Goal: Task Accomplishment & Management: Manage account settings

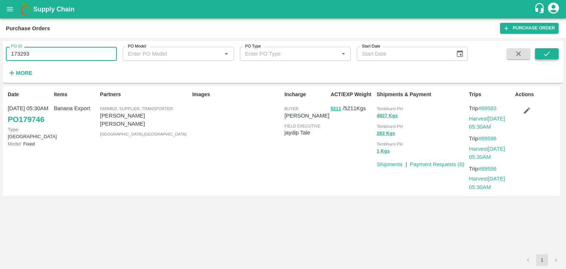
type input "173293"
click at [536, 58] on button "submit" at bounding box center [547, 53] width 24 height 11
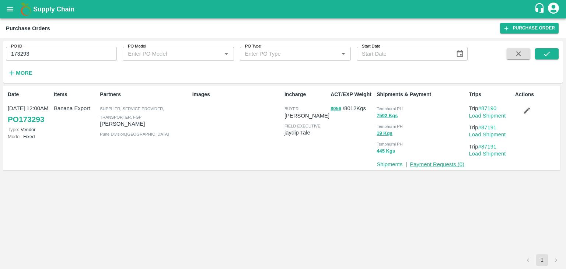
click at [439, 162] on link "Payment Requests ( 0 )" at bounding box center [437, 164] width 55 height 6
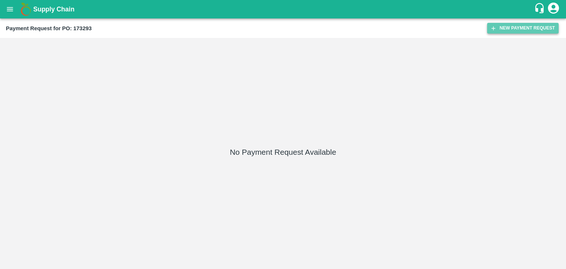
click at [528, 25] on button "New Payment Request" at bounding box center [523, 28] width 72 height 11
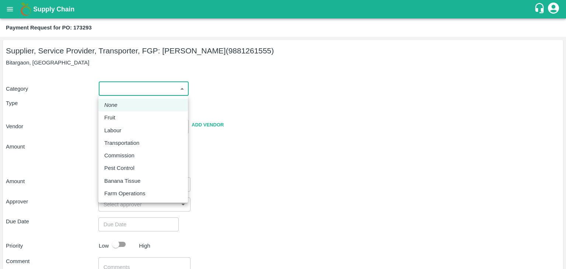
drag, startPoint x: 100, startPoint y: 85, endPoint x: 122, endPoint y: 116, distance: 38.1
click at [122, 116] on body "Supply Chain Payment Request for PO: 173293 Supplier, Service Provider, Transpo…" at bounding box center [283, 134] width 566 height 269
click at [122, 116] on div "Fruit" at bounding box center [143, 118] width 78 height 8
type input "1"
type input "Balaji Prakash Patil - 9881261555(Supplier, Service Provider, Transporter, FGP)"
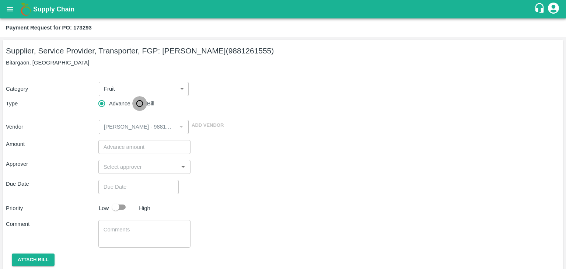
click at [134, 105] on input "Bill" at bounding box center [139, 103] width 15 height 15
radio input "true"
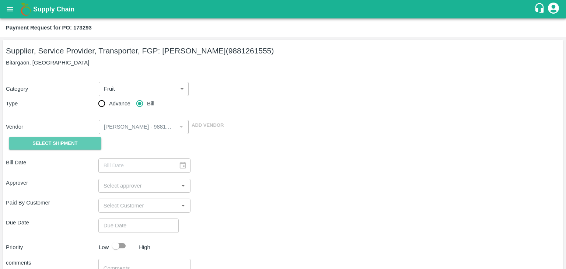
click at [78, 141] on button "Select Shipment" at bounding box center [55, 143] width 93 height 13
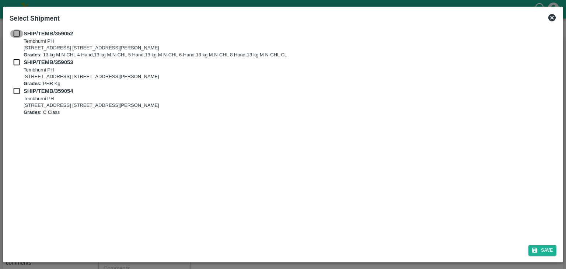
click at [17, 34] on input "checkbox" at bounding box center [17, 33] width 14 height 8
checkbox input "true"
click at [17, 63] on input "checkbox" at bounding box center [17, 62] width 14 height 8
checkbox input "true"
click at [15, 93] on input "checkbox" at bounding box center [17, 91] width 14 height 8
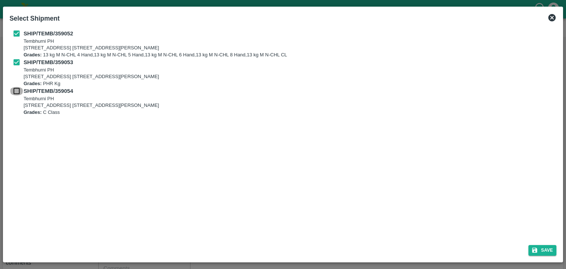
checkbox input "true"
click at [552, 250] on button "Save" at bounding box center [543, 250] width 28 height 11
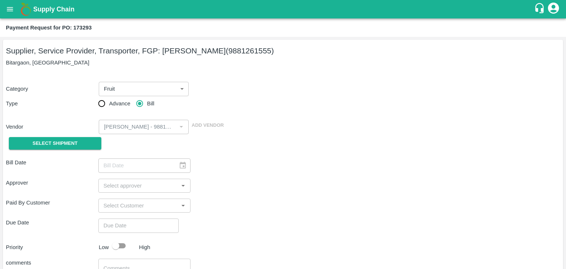
type input "01/09/2025"
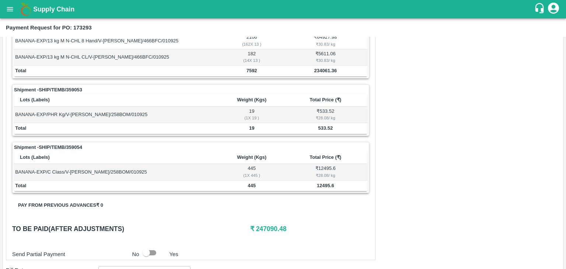
scroll to position [361, 0]
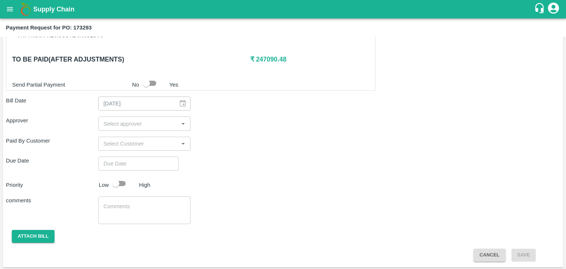
click at [117, 124] on input "input" at bounding box center [139, 124] width 76 height 10
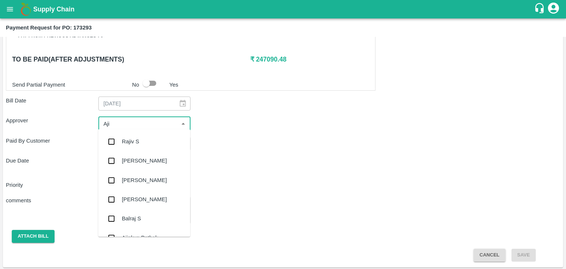
type input "Ajit"
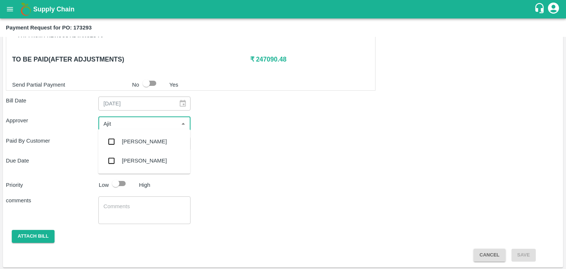
click at [134, 140] on div "[PERSON_NAME]" at bounding box center [144, 142] width 45 height 8
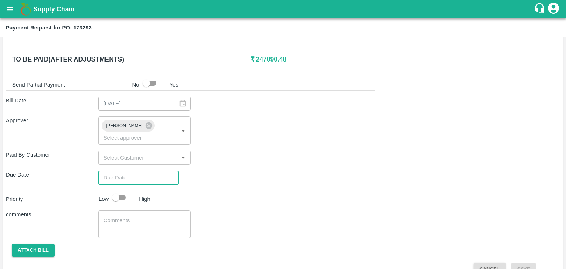
type input "DD/MM/YYYY hh:mm aa"
click at [154, 171] on input "DD/MM/YYYY hh:mm aa" at bounding box center [135, 178] width 75 height 14
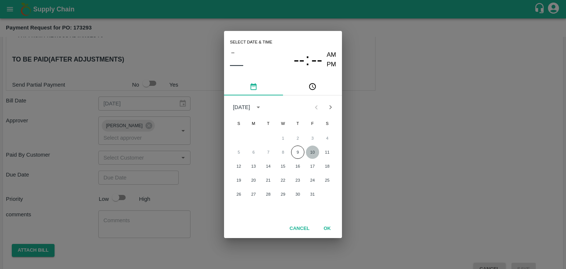
click at [309, 152] on button "10" at bounding box center [312, 152] width 13 height 13
type input "[DATE] 12:00 AM"
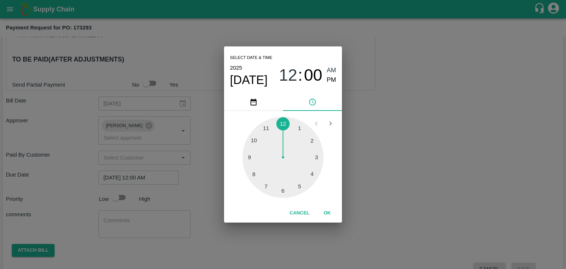
click at [328, 218] on button "OK" at bounding box center [328, 213] width 24 height 13
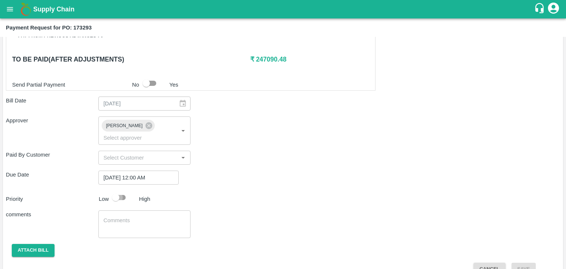
click at [123, 191] on input "checkbox" at bounding box center [116, 198] width 42 height 14
checkbox input "true"
click at [134, 198] on div "Shipment - SHIP/TEMB/359052 Lots (Labels) Weight (Kgs) Total Price (₹) BANANA-E…" at bounding box center [283, 33] width 554 height 484
click at [143, 217] on textarea at bounding box center [145, 224] width 82 height 15
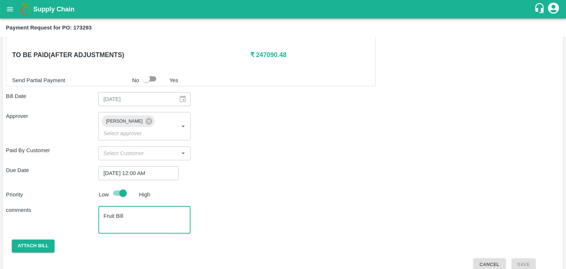
type textarea "Fruit Bill"
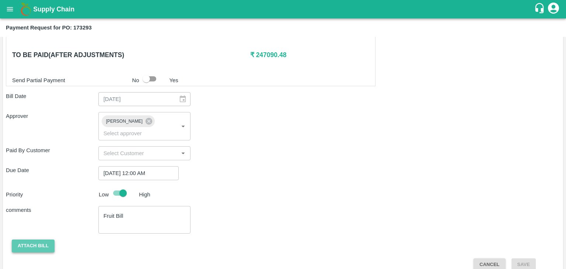
click at [29, 240] on button "Attach bill" at bounding box center [33, 246] width 43 height 13
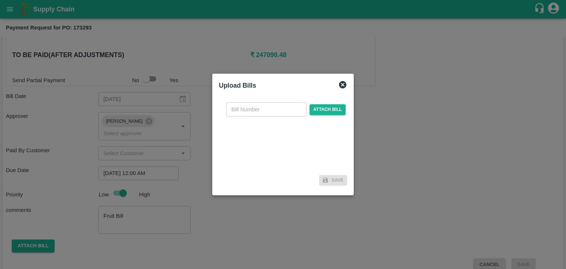
click at [257, 117] on div "​ Attach bill" at bounding box center [283, 135] width 128 height 76
click at [262, 111] on input "text" at bounding box center [266, 109] width 80 height 14
type input "BP/25-26/190"
click at [320, 110] on span "Attach bill" at bounding box center [328, 109] width 36 height 11
click at [0, 0] on input "Attach bill" at bounding box center [0, 0] width 0 height 0
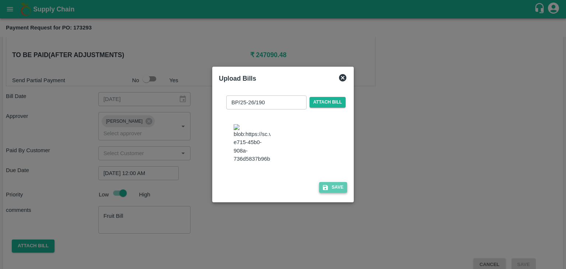
click at [329, 191] on button "Save" at bounding box center [333, 187] width 28 height 11
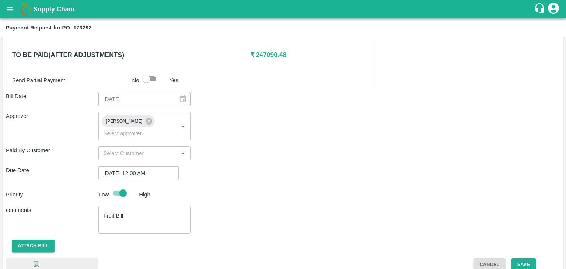
scroll to position [415, 0]
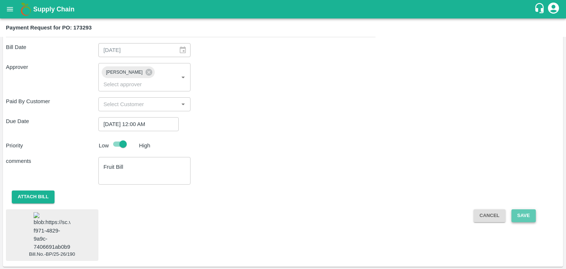
click at [527, 209] on button "Save" at bounding box center [524, 215] width 24 height 13
click at [529, 209] on button "Save" at bounding box center [524, 215] width 24 height 13
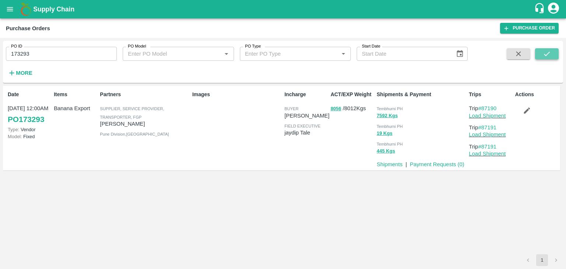
click at [545, 55] on icon "submit" at bounding box center [547, 54] width 6 height 4
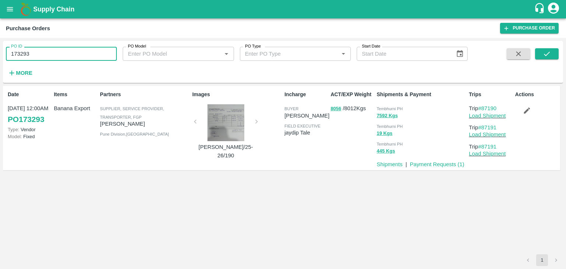
click at [63, 55] on input "173293" at bounding box center [61, 54] width 111 height 14
paste input "text"
type input "177844"
click at [554, 58] on button "submit" at bounding box center [547, 53] width 24 height 11
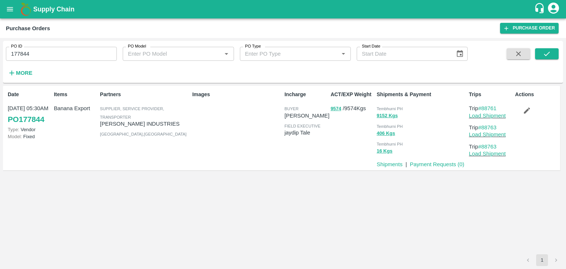
click at [432, 168] on p "Payment Requests ( 0 )" at bounding box center [437, 164] width 55 height 8
click at [439, 163] on link "Payment Requests ( 0 )" at bounding box center [437, 164] width 55 height 6
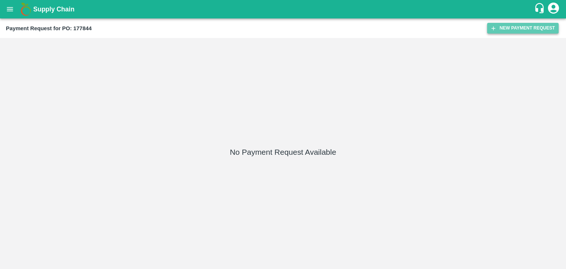
click at [526, 25] on button "New Payment Request" at bounding box center [523, 28] width 72 height 11
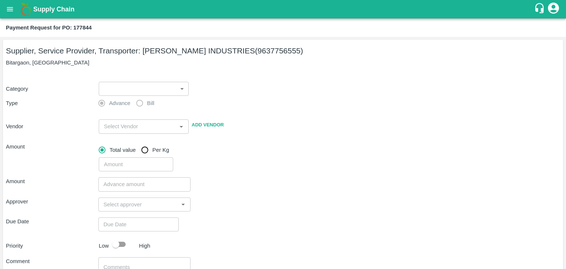
click at [116, 90] on body "Supply Chain Payment Request for PO: 177844 Supplier, Service Provider, Transpo…" at bounding box center [283, 134] width 566 height 269
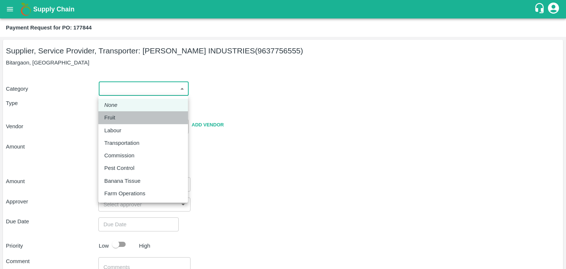
click at [126, 115] on div "Fruit" at bounding box center [143, 118] width 78 height 8
type input "1"
type input "PANDURANG AGRO INDUSTRIES - 9637756555(Supplier, Service Provider, Transporter)"
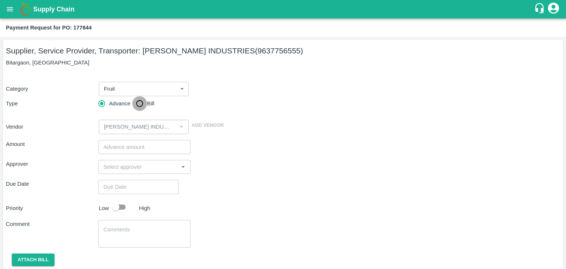
click at [140, 105] on input "Bill" at bounding box center [139, 103] width 15 height 15
radio input "true"
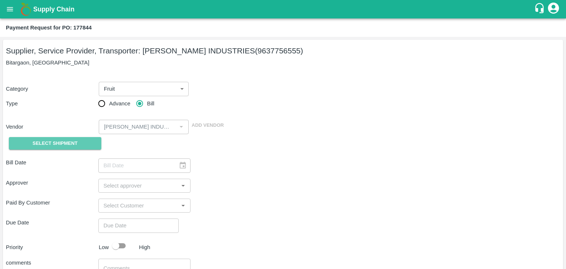
click at [45, 142] on span "Select Shipment" at bounding box center [54, 143] width 45 height 8
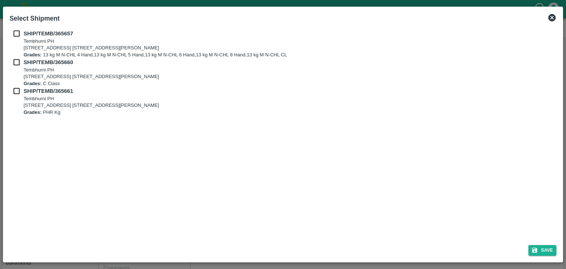
click at [19, 33] on input "checkbox" at bounding box center [17, 33] width 14 height 8
checkbox input "true"
click at [16, 65] on input "checkbox" at bounding box center [17, 62] width 14 height 8
checkbox input "true"
click at [16, 94] on input "checkbox" at bounding box center [17, 91] width 14 height 8
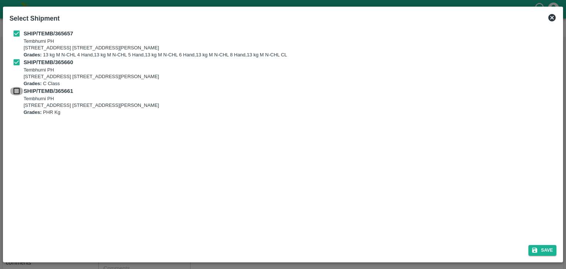
checkbox input "true"
click at [551, 249] on button "Save" at bounding box center [543, 250] width 28 height 11
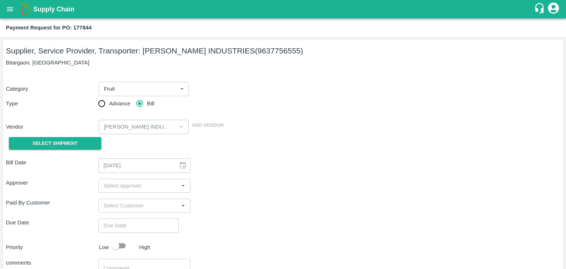
type input "22/09/2025"
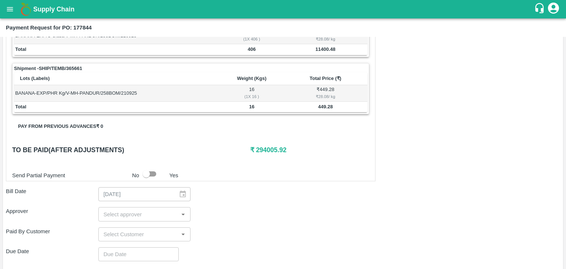
scroll to position [361, 0]
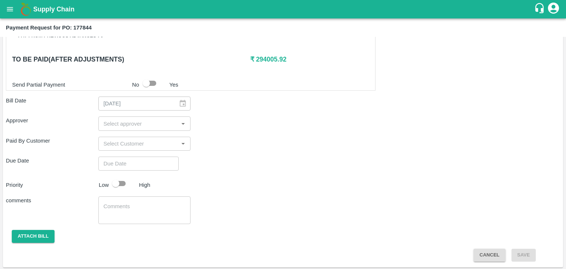
click at [140, 123] on input "input" at bounding box center [139, 124] width 76 height 10
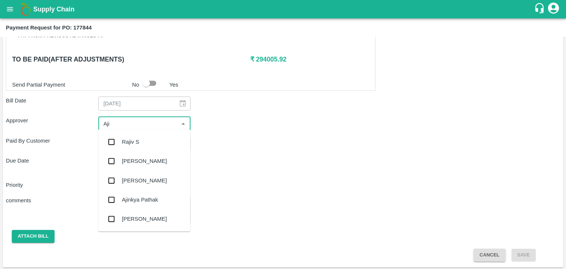
type input "Ajit"
click at [149, 143] on div "[PERSON_NAME]" at bounding box center [144, 141] width 92 height 19
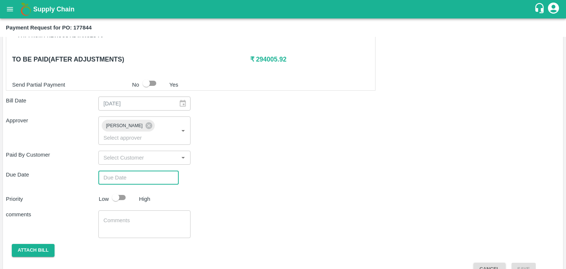
type input "DD/MM/YYYY hh:mm aa"
click at [161, 171] on input "DD/MM/YYYY hh:mm aa" at bounding box center [135, 178] width 75 height 14
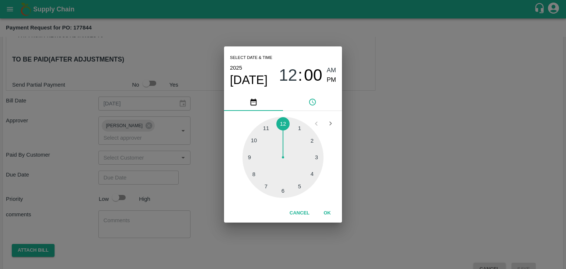
type input "[DATE] 12:00 AM"
click at [333, 214] on button "OK" at bounding box center [328, 213] width 24 height 13
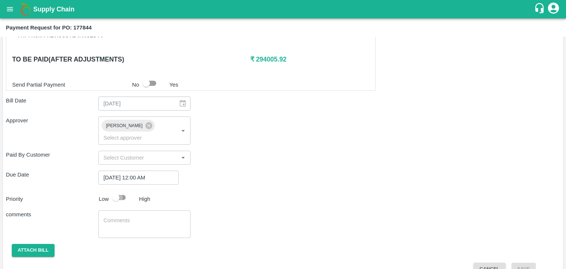
click at [115, 191] on input "checkbox" at bounding box center [116, 198] width 42 height 14
checkbox input "true"
click at [148, 222] on div "x ​" at bounding box center [144, 224] width 93 height 28
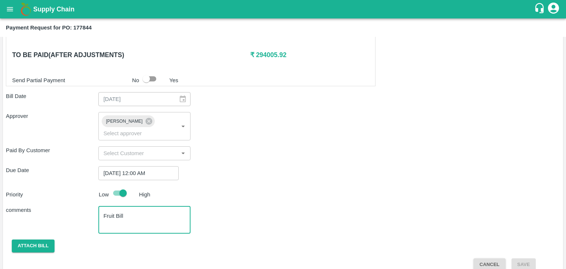
type textarea "Fruit Bill"
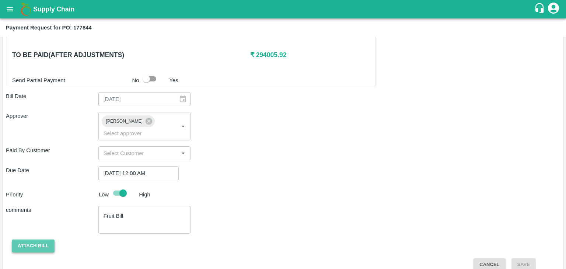
click at [32, 240] on button "Attach bill" at bounding box center [33, 246] width 43 height 13
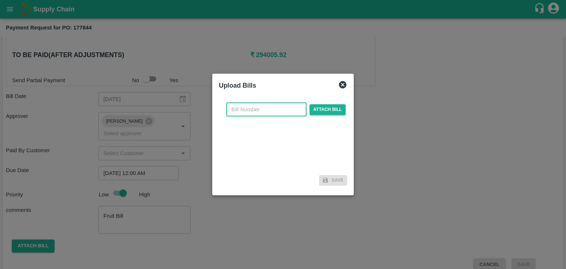
click at [261, 111] on input "text" at bounding box center [266, 109] width 80 height 14
type input "DP/25-26/191"
click at [312, 108] on span "Attach bill" at bounding box center [328, 109] width 36 height 11
click at [0, 0] on input "Attach bill" at bounding box center [0, 0] width 0 height 0
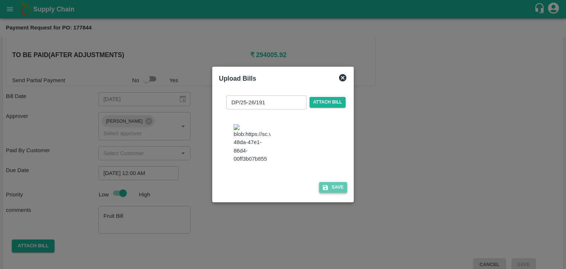
click at [341, 193] on button "Save" at bounding box center [333, 187] width 28 height 11
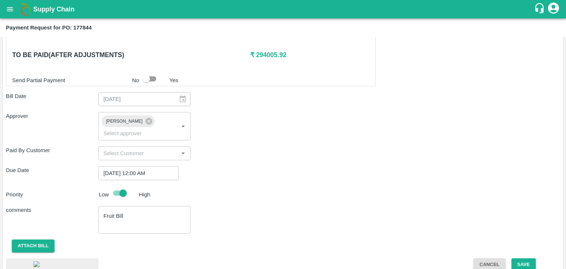
scroll to position [417, 0]
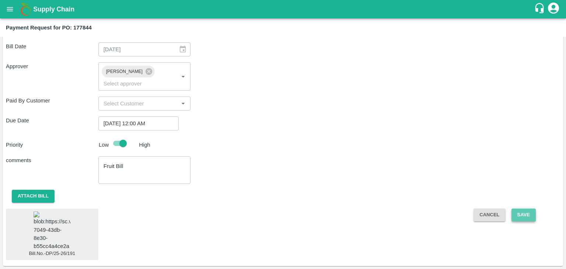
click at [517, 209] on button "Save" at bounding box center [524, 215] width 24 height 13
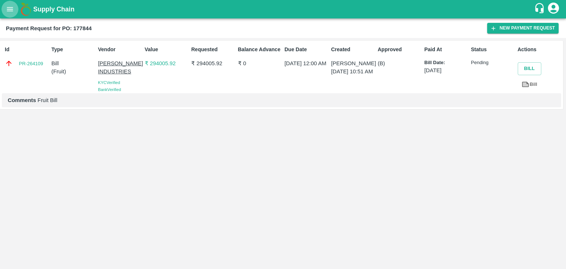
click at [4, 14] on button "open drawer" at bounding box center [9, 9] width 17 height 17
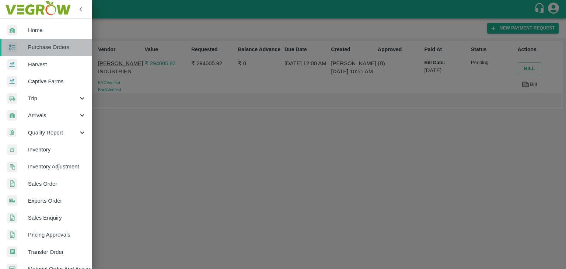
click at [68, 51] on span "Purchase Orders" at bounding box center [57, 47] width 58 height 8
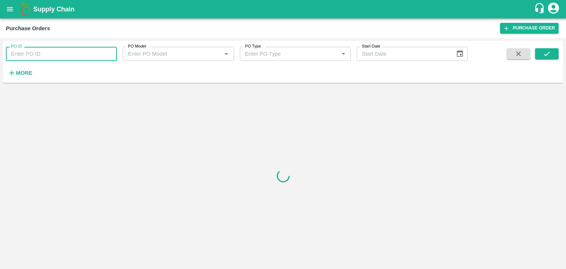
click at [96, 49] on input "PO ID" at bounding box center [61, 54] width 111 height 14
paste input "178812"
type input "178812"
drag, startPoint x: 553, startPoint y: 47, endPoint x: 549, endPoint y: 58, distance: 11.0
click at [549, 58] on div "PO ID 178812 PO ID PO Model PO Model   * PO Type PO Type   * Start Date Start D…" at bounding box center [283, 62] width 560 height 36
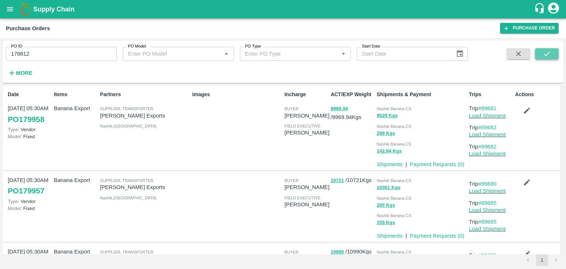
click at [549, 58] on icon "submit" at bounding box center [547, 54] width 8 height 8
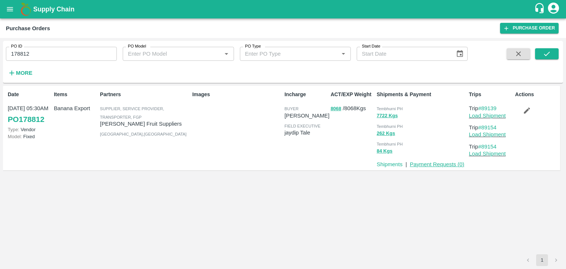
click at [426, 164] on link "Payment Requests ( 0 )" at bounding box center [437, 164] width 55 height 6
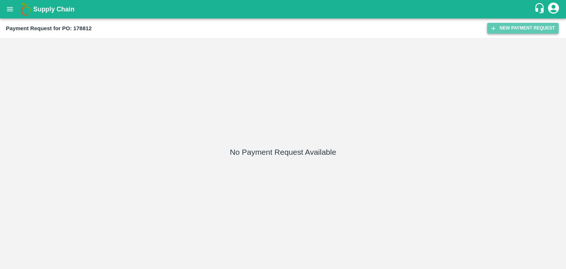
click at [539, 27] on button "New Payment Request" at bounding box center [523, 28] width 72 height 11
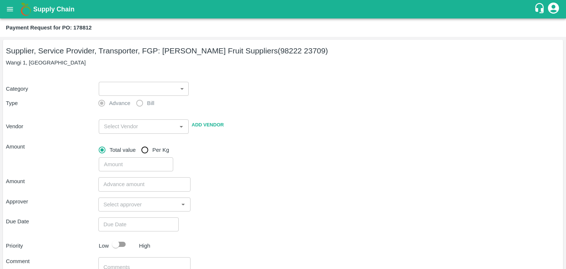
click at [115, 89] on body "Supply Chain Payment Request for PO: 178812 Supplier, Service Provider, Transpo…" at bounding box center [283, 134] width 566 height 269
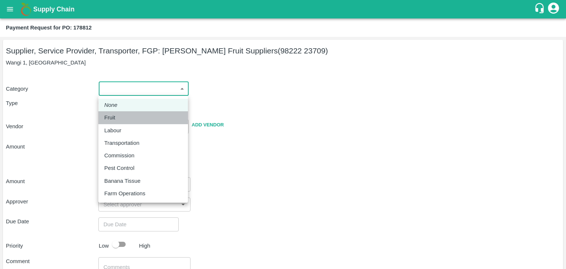
click at [128, 115] on div "Fruit" at bounding box center [143, 118] width 78 height 8
type input "1"
type input "[PERSON_NAME] Fruit Suppliers - 98222 23709(Supplier, Service Provider, Transpo…"
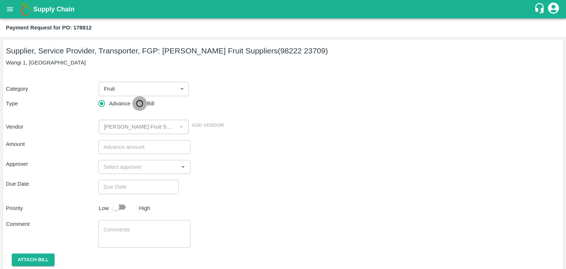
click at [143, 104] on input "Bill" at bounding box center [139, 103] width 15 height 15
radio input "true"
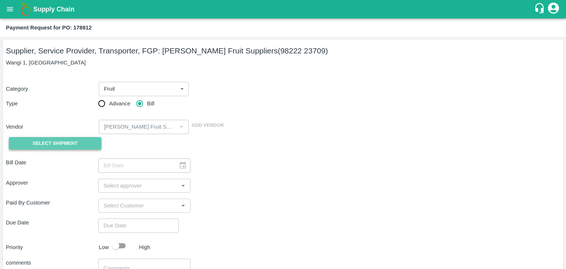
click at [74, 142] on span "Select Shipment" at bounding box center [54, 143] width 45 height 8
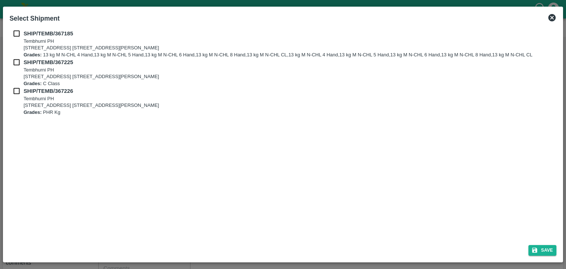
click at [19, 38] on div "SHIP/TEMB/367185 Tembhurni PH Tembhurni PH 205, PLOT NO. E-5, YASHSHREE INDUSTR…" at bounding box center [283, 43] width 547 height 29
click at [17, 36] on input "checkbox" at bounding box center [17, 33] width 14 height 8
checkbox input "true"
drag, startPoint x: 16, startPoint y: 56, endPoint x: 15, endPoint y: 62, distance: 5.2
click at [15, 62] on div "SHIP/TEMB/367185 Tembhurni PH Tembhurni PH 205, PLOT NO. E-5, YASHSHREE INDUSTR…" at bounding box center [283, 72] width 547 height 86
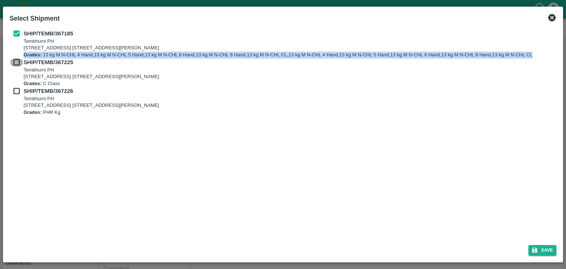
click at [15, 62] on input "checkbox" at bounding box center [17, 62] width 14 height 8
checkbox input "true"
click at [14, 90] on input "checkbox" at bounding box center [17, 91] width 14 height 8
checkbox input "true"
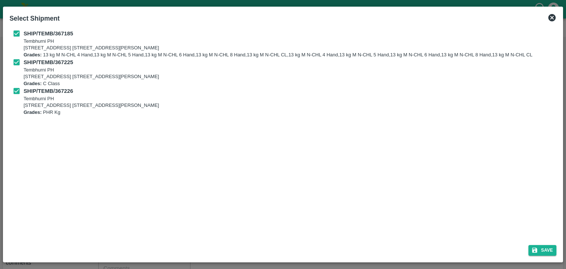
click at [467, 229] on div "SHIP/TEMB/367185 Tembhurni PH Tembhurni PH 205, PLOT NO. E-5, YASHSHREE INDUSTR…" at bounding box center [283, 133] width 553 height 212
click at [551, 253] on button "Save" at bounding box center [543, 250] width 28 height 11
type input "30/09/2025"
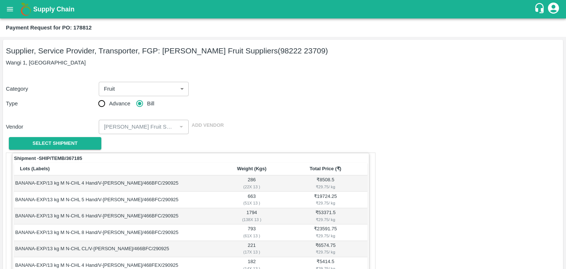
scroll to position [443, 0]
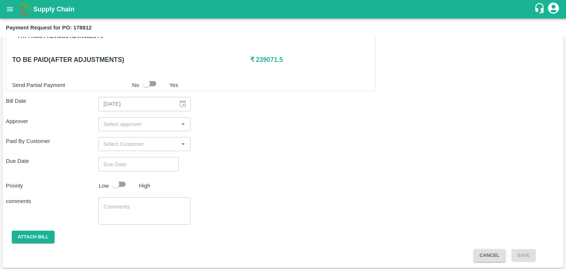
click at [164, 119] on input "input" at bounding box center [139, 124] width 76 height 10
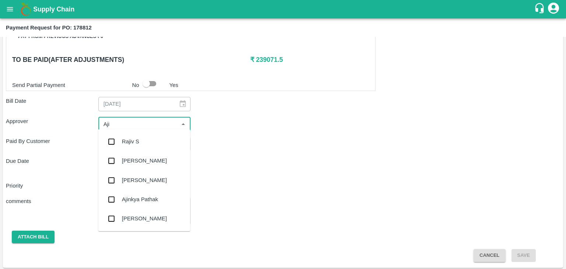
type input "Ajit"
click at [143, 138] on div "[PERSON_NAME]" at bounding box center [144, 141] width 92 height 19
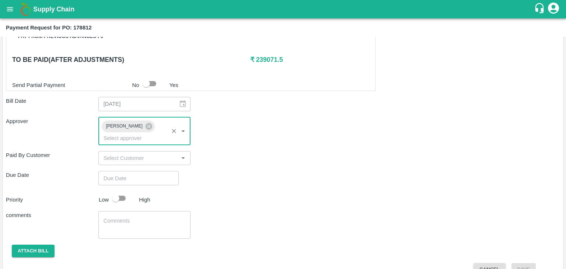
type input "DD/MM/YYYY hh:mm aa"
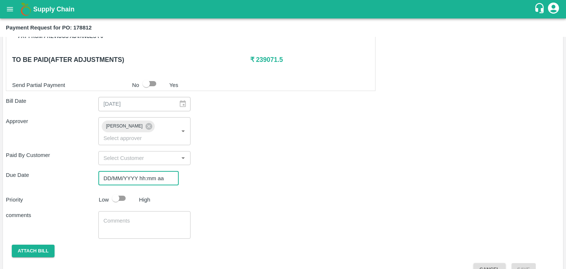
click at [156, 171] on input "DD/MM/YYYY hh:mm aa" at bounding box center [135, 178] width 75 height 14
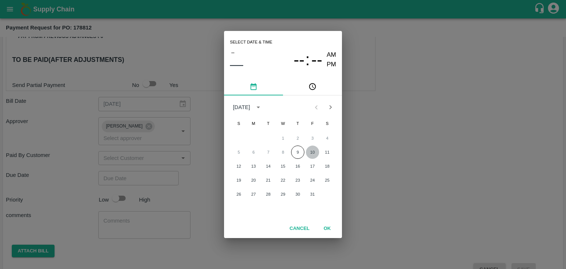
click at [313, 150] on button "10" at bounding box center [312, 152] width 13 height 13
type input "[DATE] 12:00 AM"
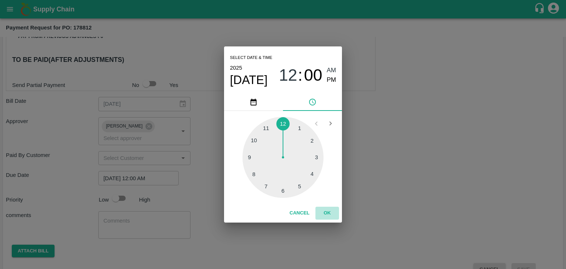
click at [327, 215] on button "OK" at bounding box center [328, 213] width 24 height 13
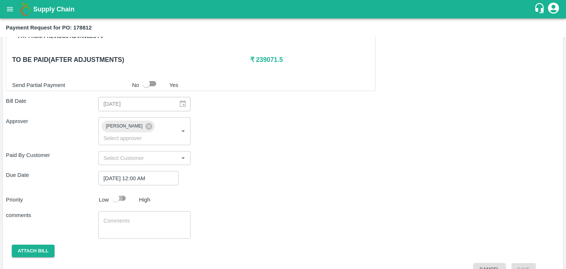
click at [125, 191] on input "checkbox" at bounding box center [116, 198] width 42 height 14
checkbox input "true"
click at [134, 217] on textarea at bounding box center [145, 224] width 82 height 15
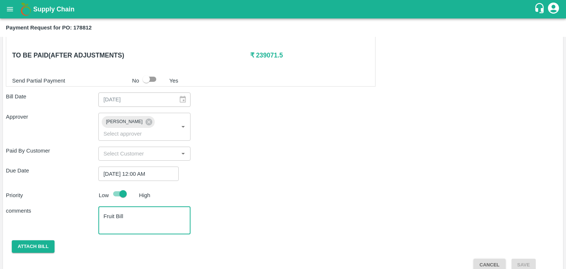
type textarea "Fruit Bill"
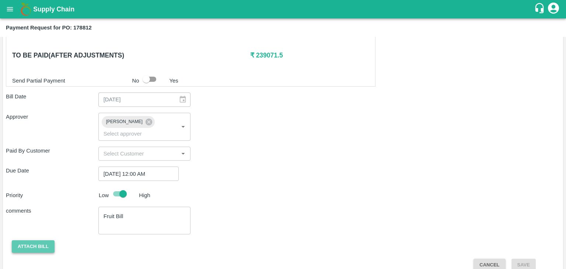
click at [31, 240] on button "Attach bill" at bounding box center [33, 246] width 43 height 13
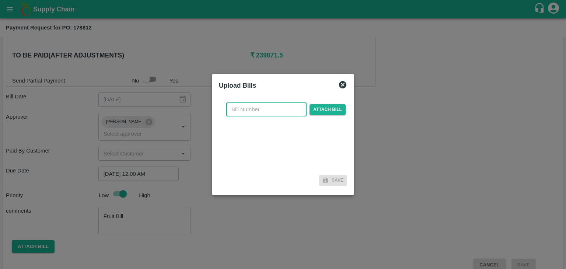
click at [290, 113] on input "text" at bounding box center [266, 109] width 80 height 14
type input "742"
click at [336, 112] on span "Attach bill" at bounding box center [328, 109] width 36 height 11
click at [0, 0] on input "Attach bill" at bounding box center [0, 0] width 0 height 0
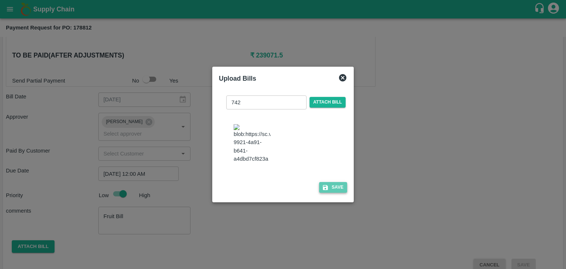
click at [324, 187] on button "Save" at bounding box center [333, 187] width 28 height 11
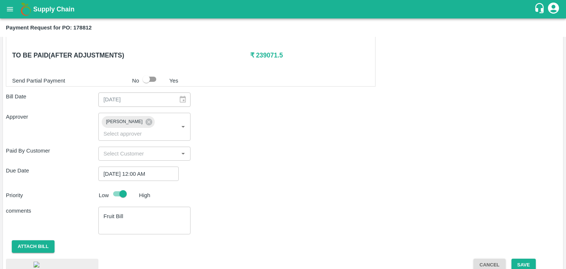
scroll to position [496, 0]
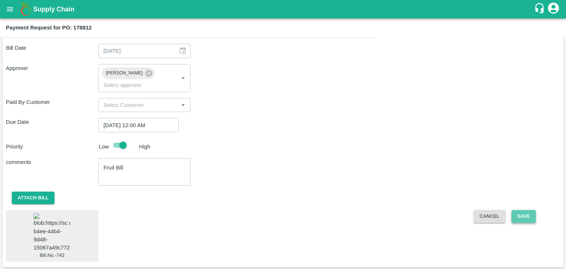
click at [523, 210] on button "Save" at bounding box center [524, 216] width 24 height 13
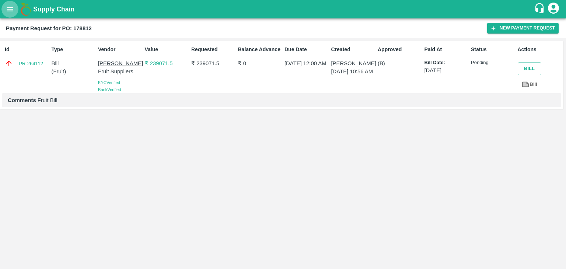
click at [7, 10] on icon "open drawer" at bounding box center [10, 9] width 8 height 8
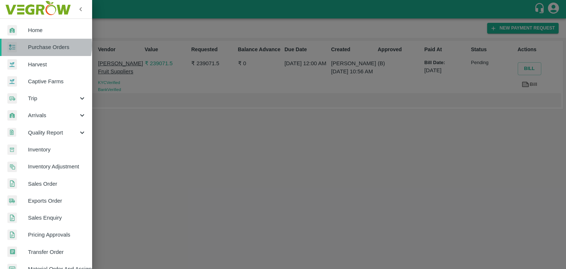
click at [46, 45] on span "Purchase Orders" at bounding box center [57, 47] width 58 height 8
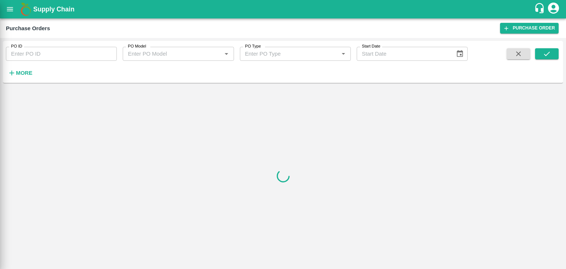
drag, startPoint x: 97, startPoint y: 53, endPoint x: 108, endPoint y: 53, distance: 10.3
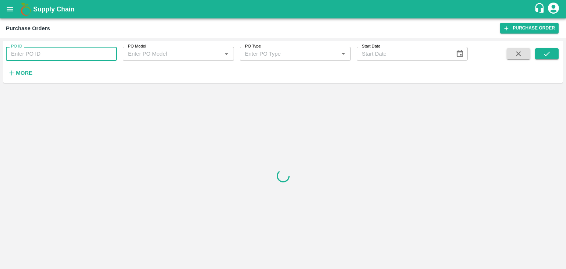
click at [108, 53] on input "PO ID" at bounding box center [61, 54] width 111 height 14
paste input "179098"
type input "179098"
click at [550, 52] on icon "submit" at bounding box center [547, 54] width 8 height 8
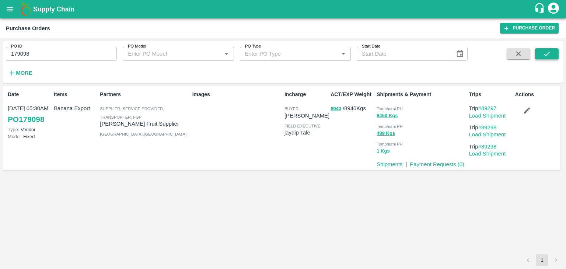
click at [550, 52] on icon "submit" at bounding box center [547, 54] width 8 height 8
click at [453, 166] on link "Payment Requests ( 0 )" at bounding box center [437, 164] width 55 height 6
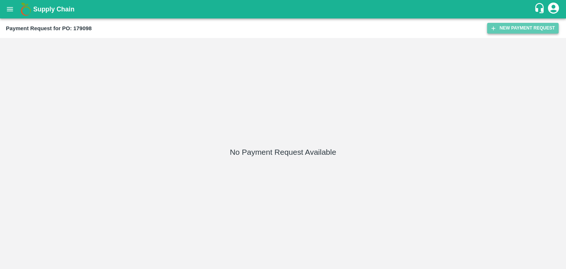
click at [518, 31] on button "New Payment Request" at bounding box center [523, 28] width 72 height 11
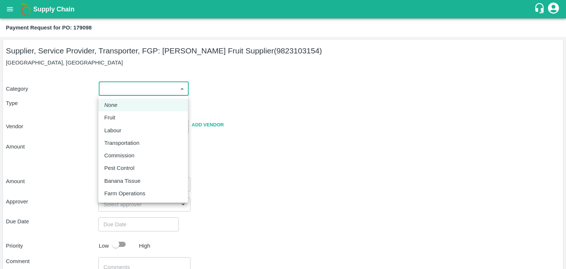
drag, startPoint x: 121, startPoint y: 87, endPoint x: 125, endPoint y: 118, distance: 31.2
click at [125, 118] on body "Supply Chain Payment Request for PO: 179098 Supplier, Service Provider, Transpo…" at bounding box center [283, 134] width 566 height 269
click at [125, 118] on div "Fruit" at bounding box center [143, 118] width 78 height 8
type input "1"
type input "Shri Bhairavnath Fruit Supplier - 9823103154(Supplier, Service Provider, Transp…"
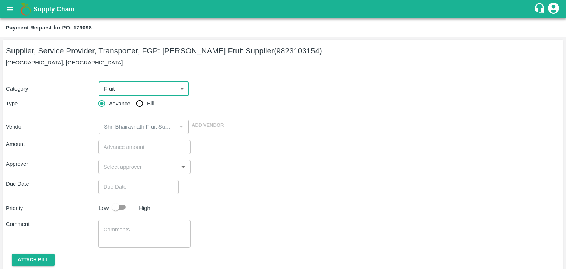
click at [136, 107] on input "Bill" at bounding box center [139, 103] width 15 height 15
radio input "true"
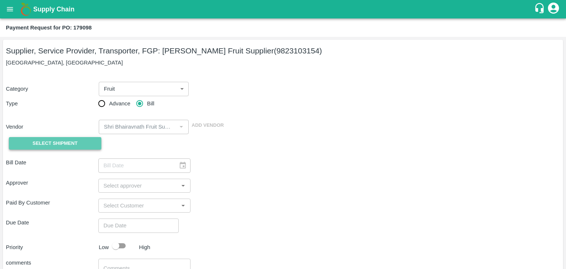
click at [69, 140] on span "Select Shipment" at bounding box center [54, 143] width 45 height 8
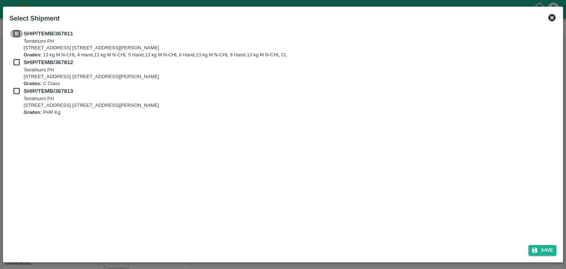
click at [16, 31] on input "checkbox" at bounding box center [17, 33] width 14 height 8
checkbox input "true"
click at [17, 60] on input "checkbox" at bounding box center [17, 62] width 14 height 8
checkbox input "true"
drag, startPoint x: 12, startPoint y: 98, endPoint x: 15, endPoint y: 94, distance: 5.0
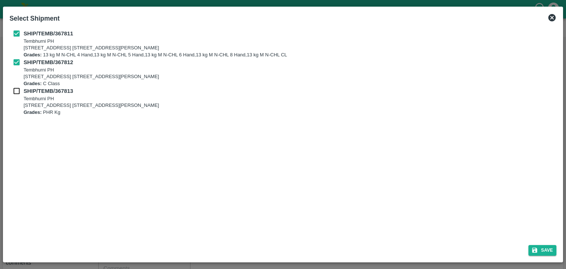
click at [15, 94] on div "SHIP/TEMB/367813 [STREET_ADDRESS] [STREET_ADDRESS][PERSON_NAME] Grades: PHR Kg" at bounding box center [283, 101] width 547 height 29
click at [15, 94] on input "checkbox" at bounding box center [17, 91] width 14 height 8
checkbox input "true"
click at [548, 249] on button "Save" at bounding box center [543, 250] width 28 height 11
type input "02/10/2025"
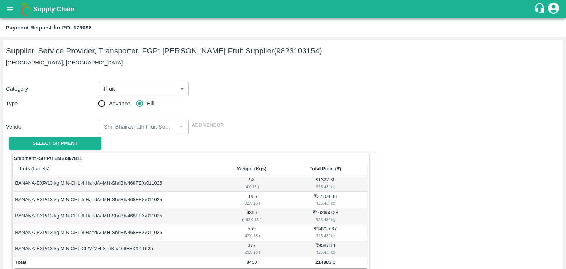
scroll to position [361, 0]
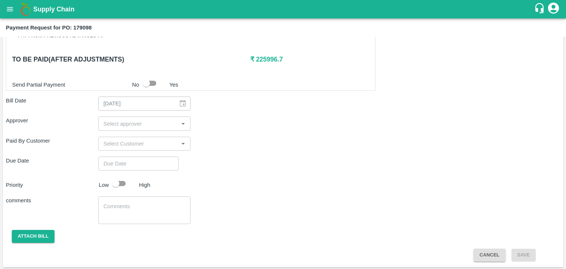
click at [153, 122] on input "input" at bounding box center [139, 124] width 76 height 10
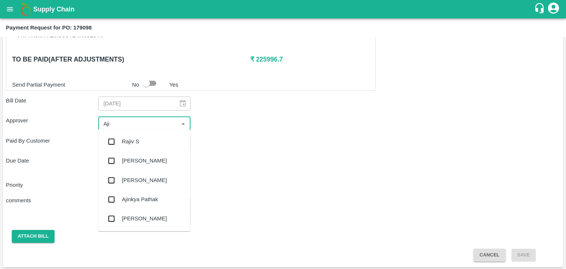
type input "Ajit"
click at [147, 139] on div "Ajit Otari" at bounding box center [144, 141] width 92 height 19
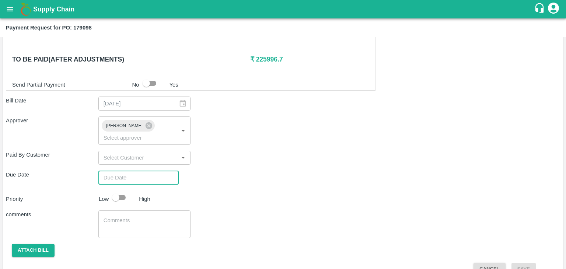
type input "DD/MM/YYYY hh:mm aa"
click at [163, 171] on input "DD/MM/YYYY hh:mm aa" at bounding box center [135, 178] width 75 height 14
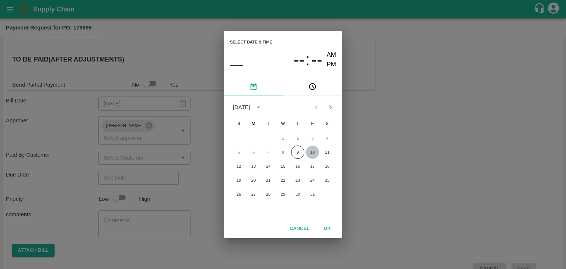
click at [310, 150] on button "10" at bounding box center [312, 152] width 13 height 13
type input "10/10/2025 12:00 AM"
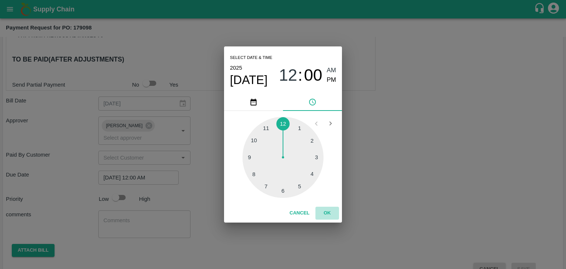
click at [325, 211] on button "OK" at bounding box center [328, 213] width 24 height 13
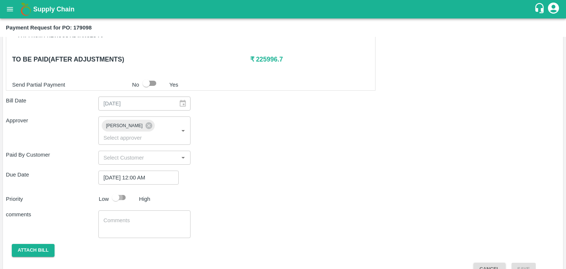
click at [122, 191] on input "checkbox" at bounding box center [116, 198] width 42 height 14
checkbox input "true"
click at [142, 217] on textarea at bounding box center [145, 224] width 82 height 15
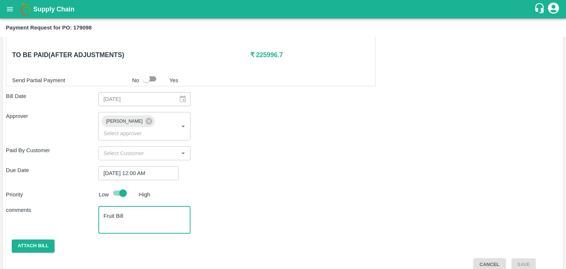
type textarea "Fruit Bill"
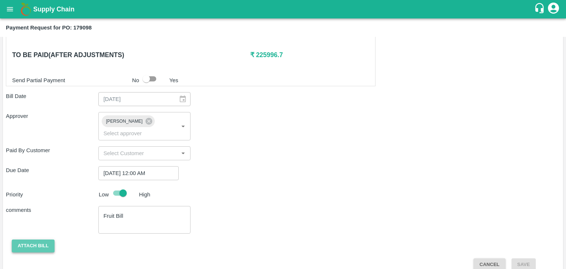
click at [34, 240] on button "Attach bill" at bounding box center [33, 246] width 43 height 13
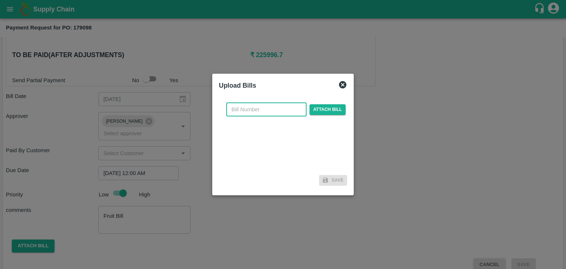
click at [273, 107] on input "text" at bounding box center [266, 109] width 80 height 14
type input "99"
click at [326, 112] on span "Attach bill" at bounding box center [328, 109] width 36 height 11
click at [0, 0] on input "Attach bill" at bounding box center [0, 0] width 0 height 0
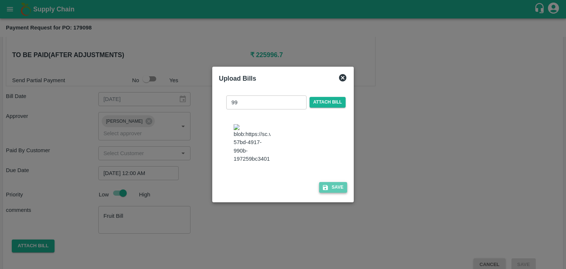
click at [340, 193] on button "Save" at bounding box center [333, 187] width 28 height 11
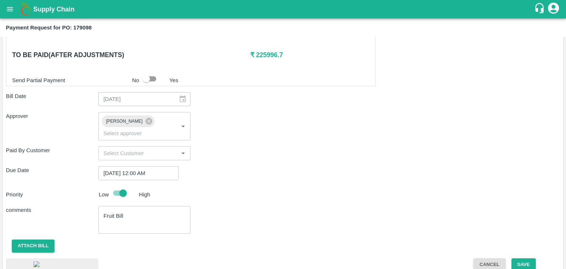
scroll to position [413, 0]
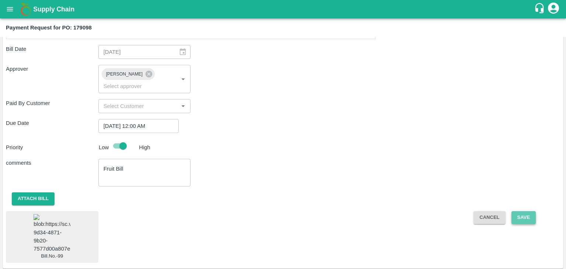
click at [534, 211] on button "Save" at bounding box center [524, 217] width 24 height 13
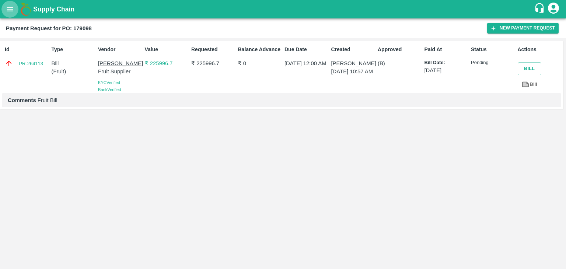
click at [10, 9] on icon "open drawer" at bounding box center [10, 9] width 6 height 4
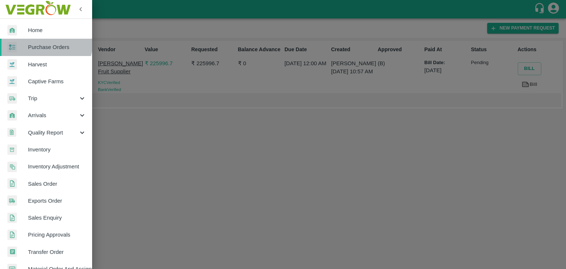
click at [45, 42] on link "Purchase Orders" at bounding box center [46, 47] width 92 height 17
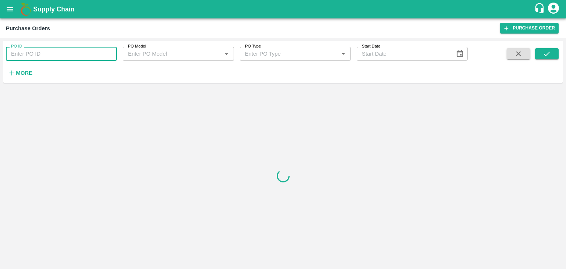
click at [97, 52] on input "PO ID" at bounding box center [61, 54] width 111 height 14
paste input "179063"
type input "179063"
click at [557, 54] on button "submit" at bounding box center [547, 53] width 24 height 11
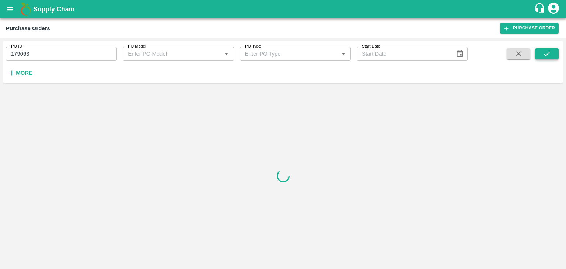
click at [557, 54] on button "submit" at bounding box center [547, 53] width 24 height 11
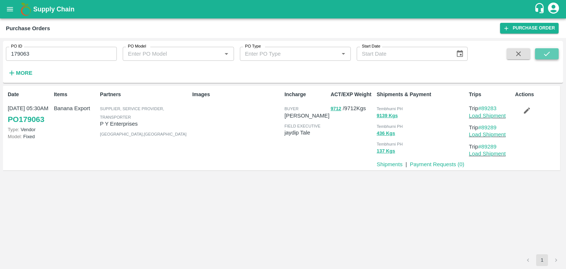
click at [546, 54] on icon "submit" at bounding box center [547, 54] width 8 height 8
click at [440, 164] on link "Payment Requests ( 0 )" at bounding box center [437, 164] width 55 height 6
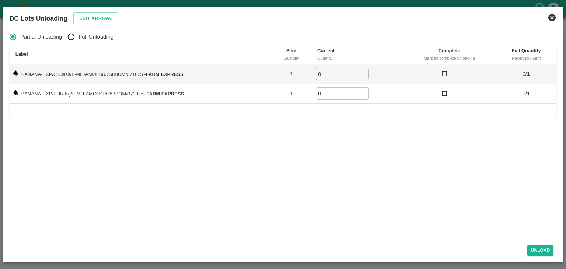
click at [554, 18] on icon at bounding box center [552, 17] width 7 height 7
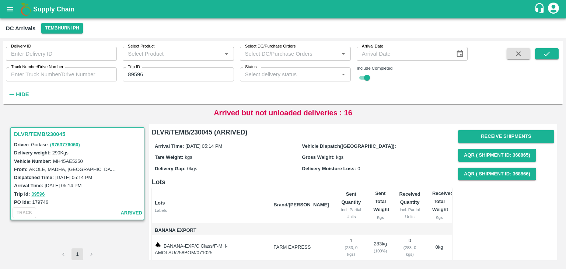
click at [12, 8] on icon "open drawer" at bounding box center [10, 9] width 8 height 8
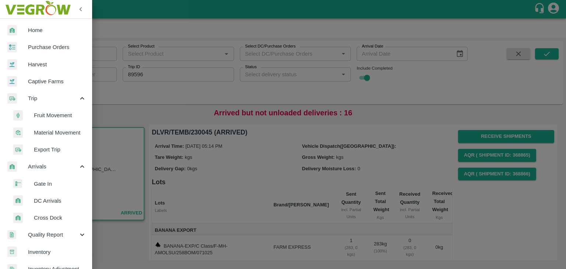
scroll to position [253, 0]
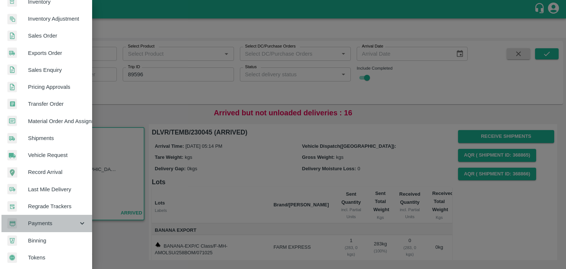
click at [51, 219] on span "Payments" at bounding box center [53, 223] width 50 height 8
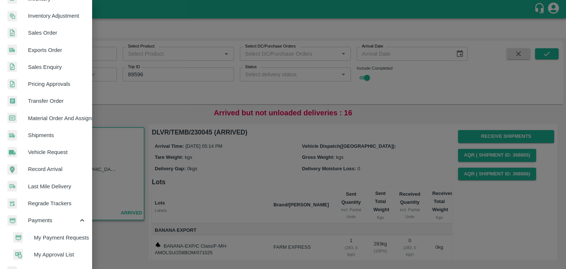
click at [63, 241] on span "My Payment Requests" at bounding box center [60, 238] width 52 height 8
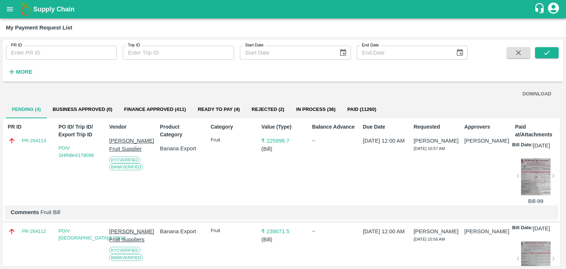
click at [40, 51] on input "PR ID" at bounding box center [61, 53] width 111 height 14
click at [539, 48] on button "submit" at bounding box center [547, 52] width 24 height 11
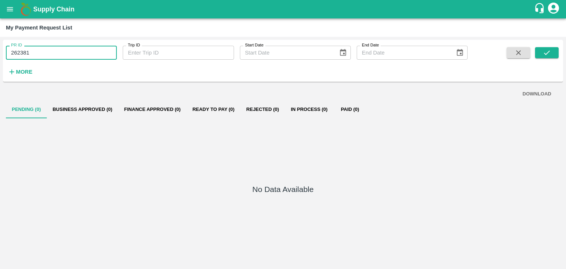
click at [46, 54] on input "262381" at bounding box center [61, 53] width 111 height 14
type input "262341"
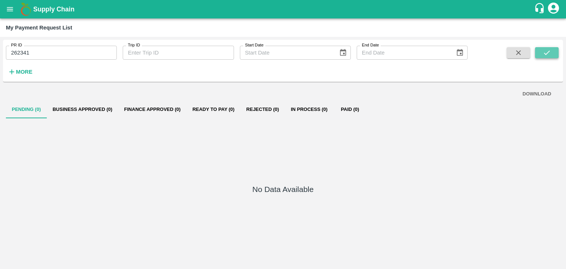
click at [554, 50] on button "submit" at bounding box center [547, 52] width 24 height 11
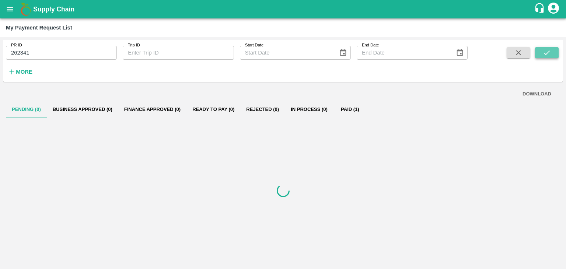
click at [554, 50] on button "submit" at bounding box center [547, 52] width 24 height 11
click at [356, 107] on button "Paid (1)" at bounding box center [350, 110] width 33 height 18
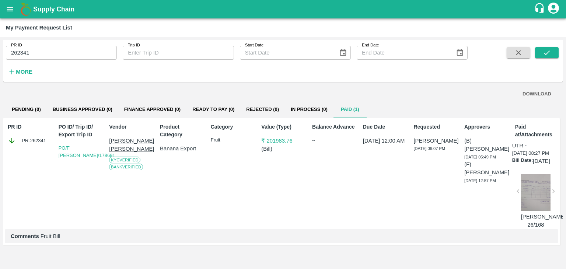
click at [538, 209] on div at bounding box center [535, 192] width 29 height 37
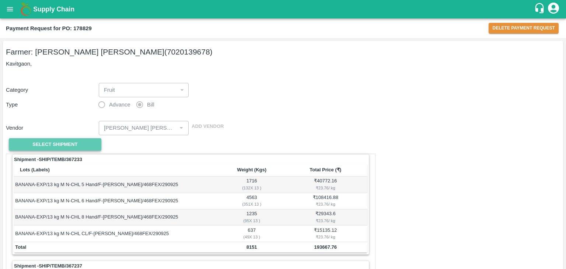
click at [69, 143] on span "Select Shipment" at bounding box center [54, 144] width 45 height 8
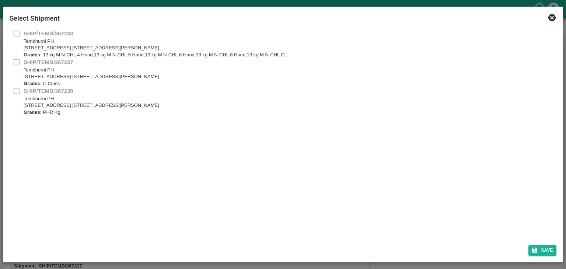
click at [550, 16] on icon at bounding box center [552, 17] width 7 height 7
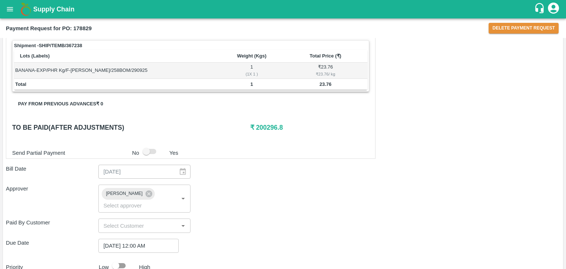
scroll to position [397, 0]
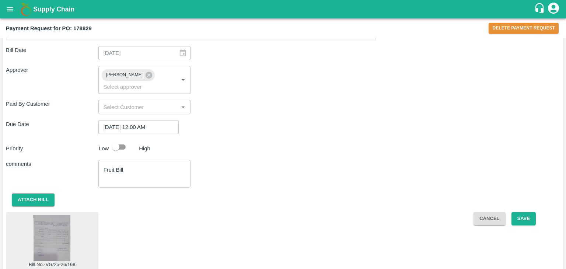
click at [46, 215] on img at bounding box center [52, 238] width 37 height 46
click at [36, 194] on button "Attach bill" at bounding box center [33, 200] width 43 height 13
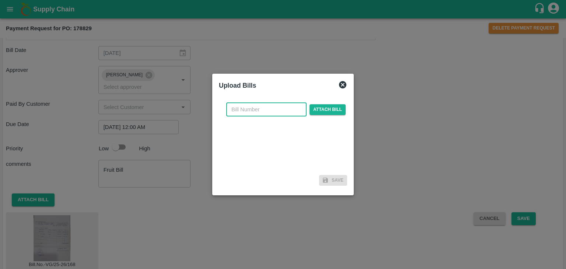
click at [255, 107] on input "text" at bounding box center [266, 109] width 80 height 14
click at [273, 104] on input "VG/25-26/129" at bounding box center [266, 109] width 80 height 14
type input "VG/25-26/192"
click at [327, 111] on span "Attach bill" at bounding box center [328, 109] width 36 height 11
click at [0, 0] on input "Attach bill" at bounding box center [0, 0] width 0 height 0
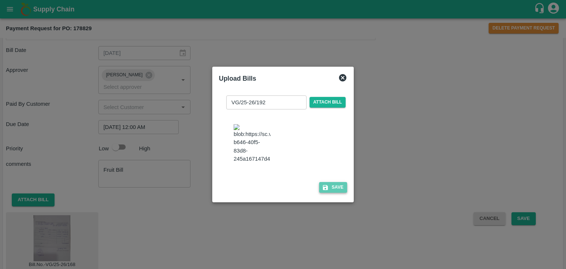
click at [337, 191] on button "Save" at bounding box center [333, 187] width 28 height 11
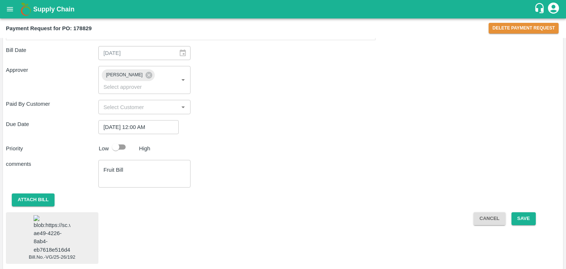
scroll to position [396, 0]
click at [57, 218] on img at bounding box center [52, 235] width 37 height 39
click at [527, 213] on button "Save" at bounding box center [524, 219] width 24 height 13
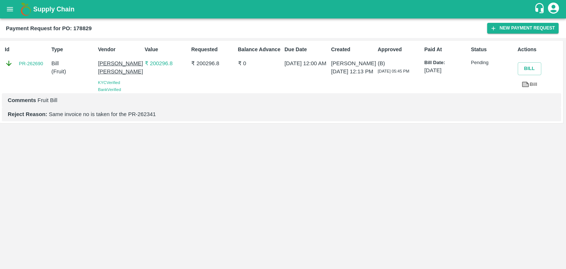
click at [1, 4] on div "Supply Chain" at bounding box center [283, 9] width 566 height 18
click at [6, 7] on button "open drawer" at bounding box center [9, 9] width 17 height 17
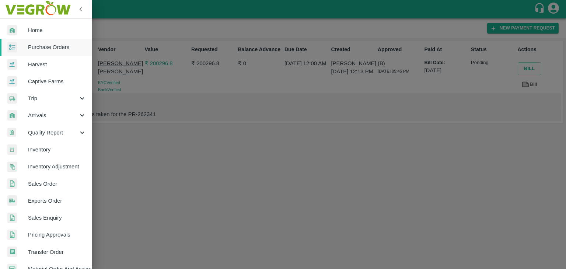
scroll to position [151, 0]
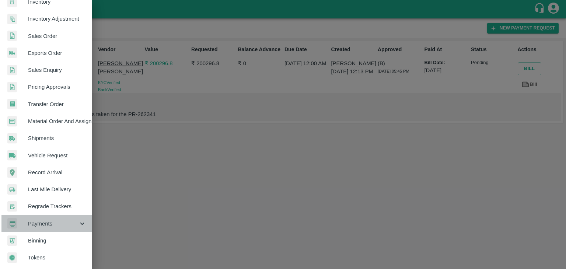
click at [58, 221] on span "Payments" at bounding box center [53, 224] width 50 height 8
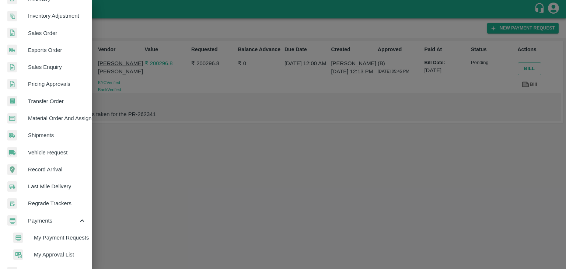
click at [70, 233] on li "My Payment Requests" at bounding box center [49, 237] width 86 height 17
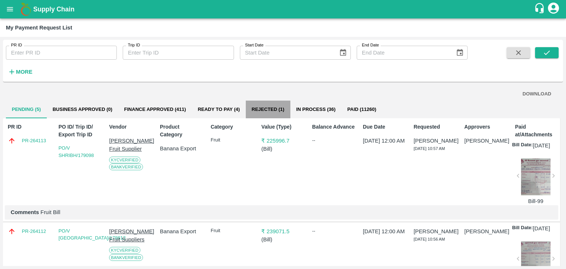
click at [275, 110] on button "Rejected (1)" at bounding box center [268, 110] width 45 height 18
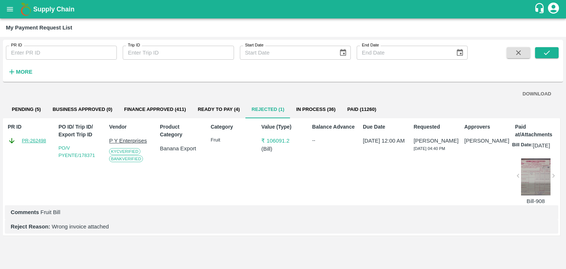
click at [32, 138] on link "PR-262498" at bounding box center [34, 140] width 24 height 7
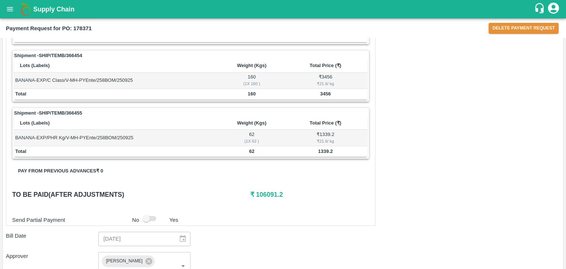
scroll to position [414, 0]
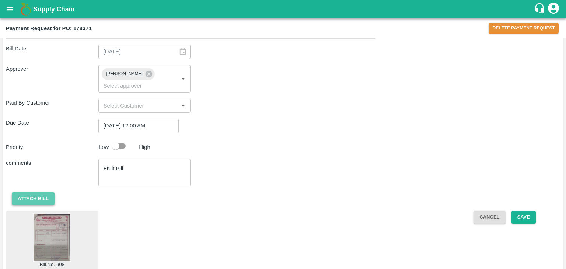
click at [34, 192] on button "Attach bill" at bounding box center [33, 198] width 43 height 13
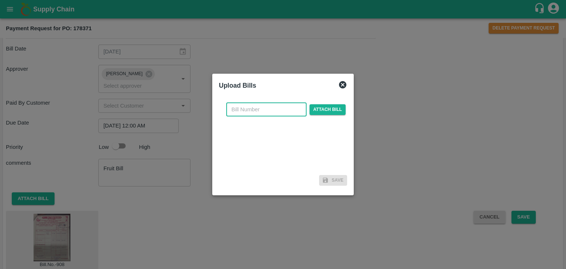
click at [283, 107] on input "text" at bounding box center [266, 109] width 80 height 14
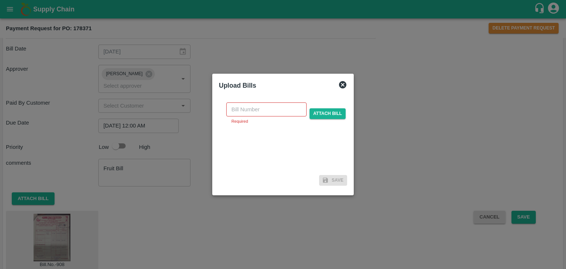
click at [348, 84] on div "Upload Bills ​ Required Attach bill Save" at bounding box center [283, 135] width 142 height 122
click at [338, 81] on icon at bounding box center [342, 84] width 9 height 9
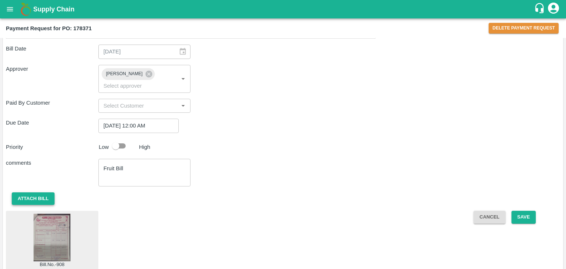
click at [23, 193] on button "Attach bill" at bounding box center [33, 198] width 43 height 13
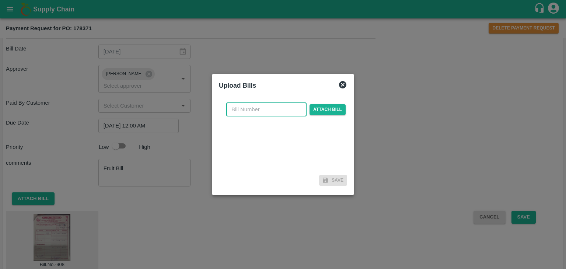
click at [269, 108] on input "text" at bounding box center [266, 109] width 80 height 14
type input "6"
type input "919"
click at [337, 109] on span "Attach bill" at bounding box center [328, 109] width 36 height 11
click at [0, 0] on input "Attach bill" at bounding box center [0, 0] width 0 height 0
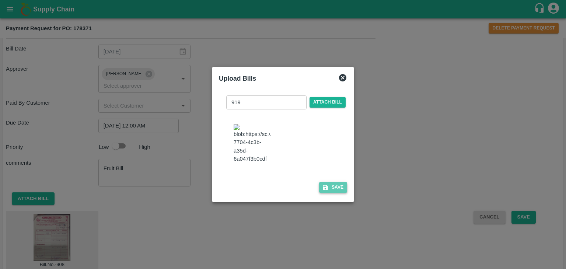
click at [333, 188] on button "Save" at bounding box center [333, 187] width 28 height 11
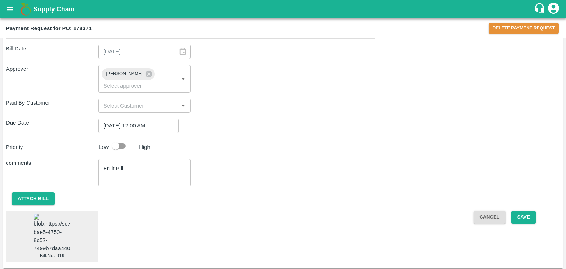
scroll to position [412, 0]
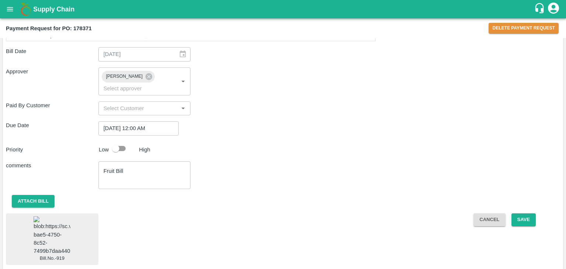
click at [62, 225] on img at bounding box center [52, 235] width 37 height 39
drag, startPoint x: 522, startPoint y: 202, endPoint x: 534, endPoint y: 213, distance: 15.9
click at [534, 213] on button "Save" at bounding box center [524, 219] width 24 height 13
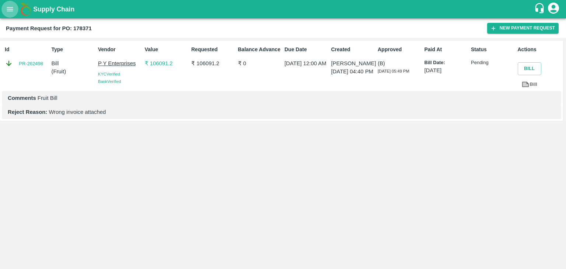
click at [9, 8] on icon "open drawer" at bounding box center [10, 9] width 6 height 4
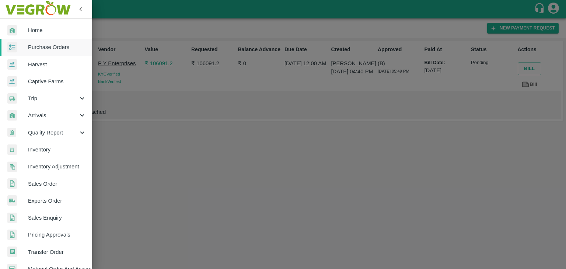
scroll to position [151, 0]
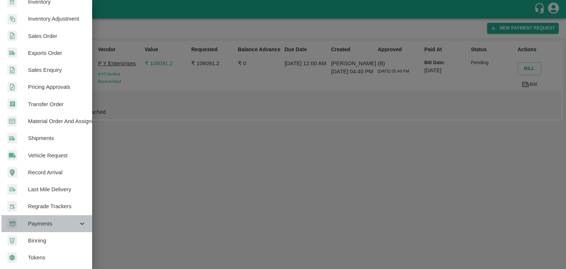
click at [50, 220] on span "Payments" at bounding box center [53, 224] width 50 height 8
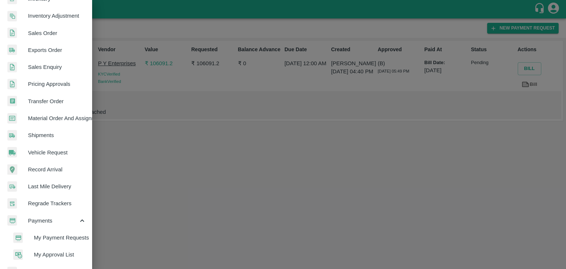
click at [63, 232] on li "My Payment Requests" at bounding box center [49, 237] width 86 height 17
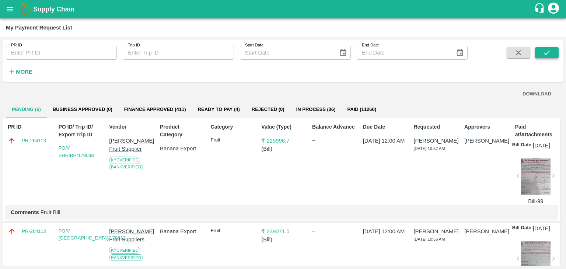
click at [550, 53] on icon "submit" at bounding box center [547, 53] width 8 height 8
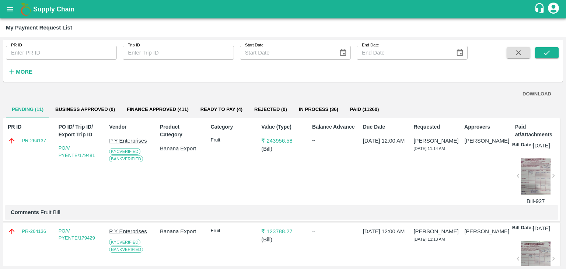
click at [21, 73] on strong "More" at bounding box center [24, 72] width 17 height 6
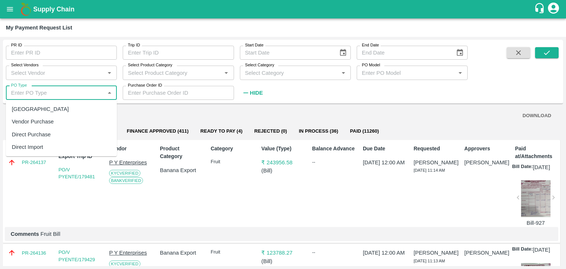
click at [70, 94] on input "PO Type" at bounding box center [55, 93] width 94 height 10
click at [73, 109] on div "[GEOGRAPHIC_DATA]" at bounding box center [61, 109] width 111 height 13
type input "[GEOGRAPHIC_DATA]"
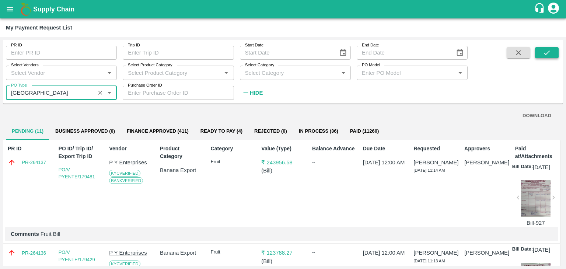
click at [546, 56] on icon "submit" at bounding box center [547, 53] width 8 height 8
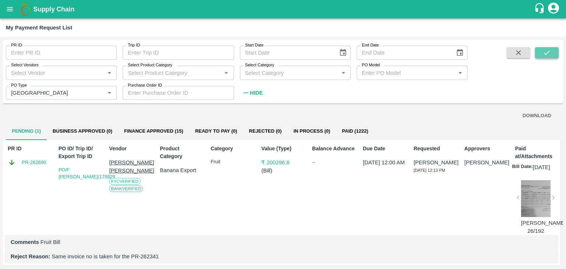
click at [549, 50] on icon "submit" at bounding box center [547, 53] width 8 height 8
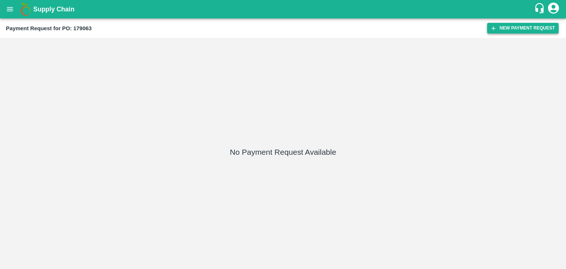
drag, startPoint x: 521, startPoint y: 21, endPoint x: 527, endPoint y: 28, distance: 9.2
click at [527, 28] on div "Payment Request for PO: 179063 New Payment Request" at bounding box center [283, 28] width 566 height 20
click at [527, 28] on button "New Payment Request" at bounding box center [523, 28] width 72 height 11
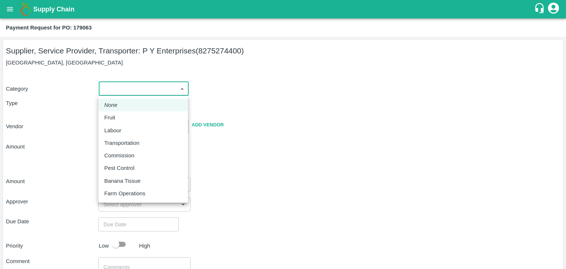
drag, startPoint x: 110, startPoint y: 86, endPoint x: 119, endPoint y: 121, distance: 36.5
click at [119, 121] on body "Supply Chain Payment Request for PO: 179063 Supplier, Service Provider, Transpo…" at bounding box center [283, 134] width 566 height 269
click at [119, 121] on div "Fruit" at bounding box center [111, 118] width 15 height 8
type input "1"
type input "P Y Enterprises - 8275274400(Supplier, Service Provider, Transporter)"
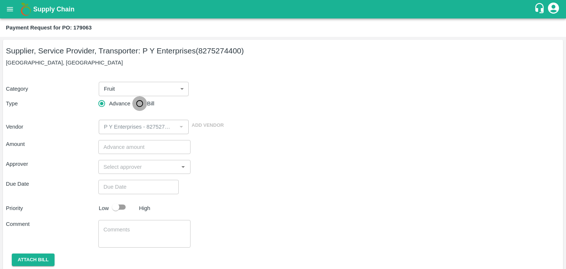
click at [136, 107] on input "Bill" at bounding box center [139, 103] width 15 height 15
radio input "true"
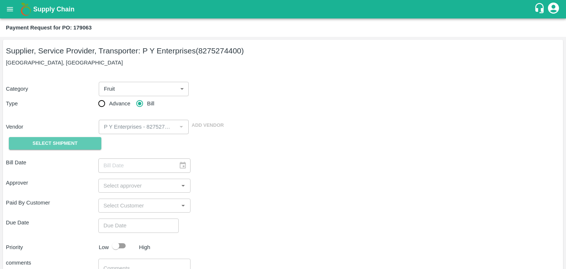
click at [46, 144] on span "Select Shipment" at bounding box center [54, 143] width 45 height 8
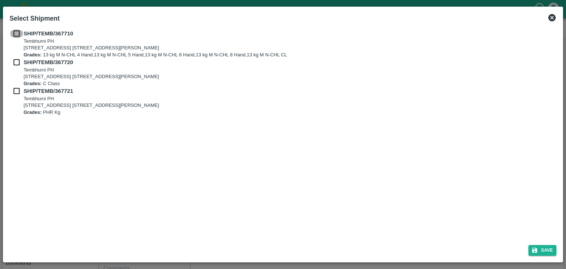
click at [16, 35] on input "checkbox" at bounding box center [17, 33] width 14 height 8
checkbox input "true"
click at [16, 60] on input "checkbox" at bounding box center [17, 62] width 14 height 8
checkbox input "true"
click at [16, 92] on input "checkbox" at bounding box center [17, 91] width 14 height 8
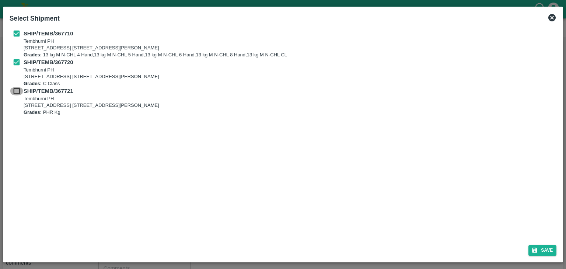
checkbox input "true"
click at [532, 251] on icon "submit" at bounding box center [535, 250] width 7 height 7
type input "02/10/2025"
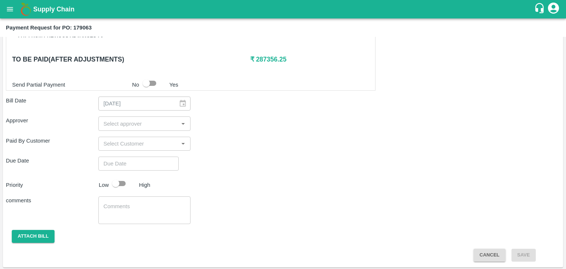
scroll to position [361, 0]
click at [131, 125] on input "input" at bounding box center [139, 124] width 76 height 10
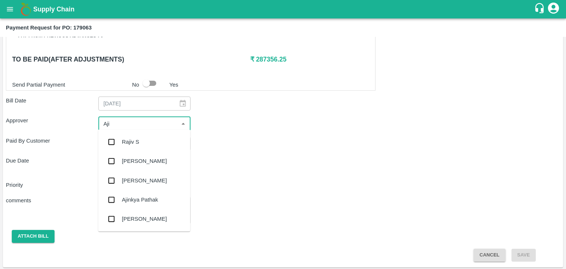
type input "Ajit"
click at [144, 138] on div "[PERSON_NAME]" at bounding box center [144, 141] width 92 height 19
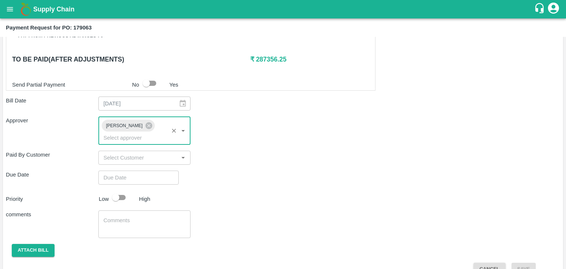
type input "DD/MM/YYYY hh:mm aa"
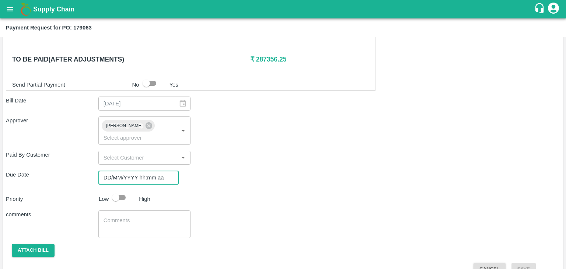
click at [161, 171] on input "DD/MM/YYYY hh:mm aa" at bounding box center [135, 178] width 75 height 14
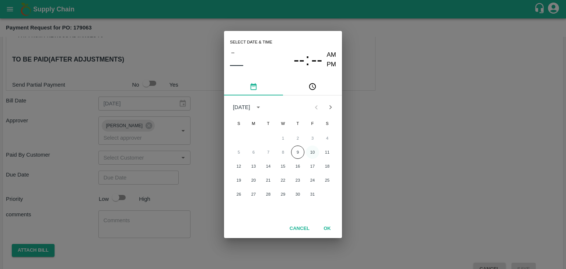
drag, startPoint x: 161, startPoint y: 166, endPoint x: 313, endPoint y: 151, distance: 153.0
click at [313, 151] on div "5 6 7 8 9 10 11" at bounding box center [283, 152] width 118 height 13
click at [313, 151] on button "10" at bounding box center [312, 152] width 13 height 13
type input "10/10/2025 12:00 AM"
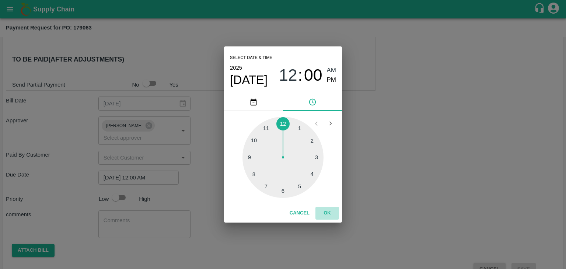
click at [327, 211] on button "OK" at bounding box center [328, 213] width 24 height 13
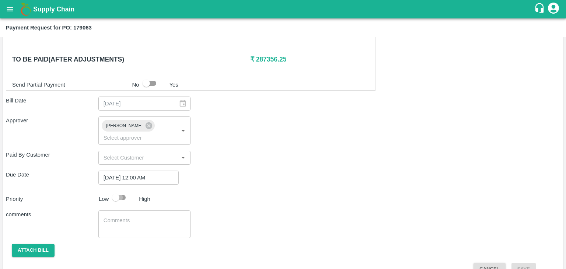
click at [121, 191] on input "checkbox" at bounding box center [116, 198] width 42 height 14
checkbox input "true"
click at [137, 210] on div "x ​" at bounding box center [144, 224] width 93 height 28
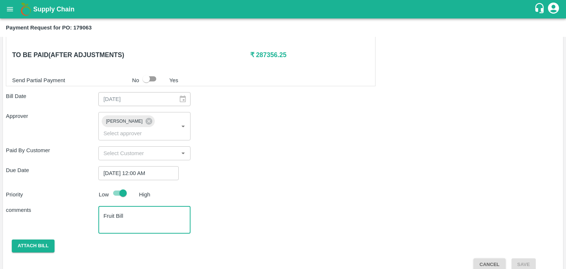
type textarea "Fruit Bill"
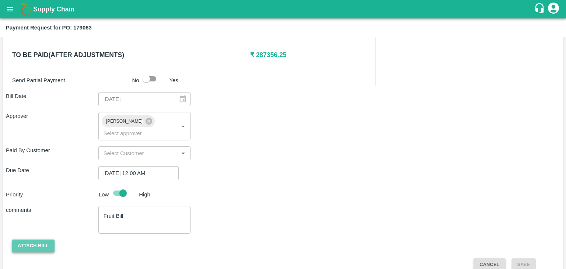
click at [38, 240] on button "Attach bill" at bounding box center [33, 246] width 43 height 13
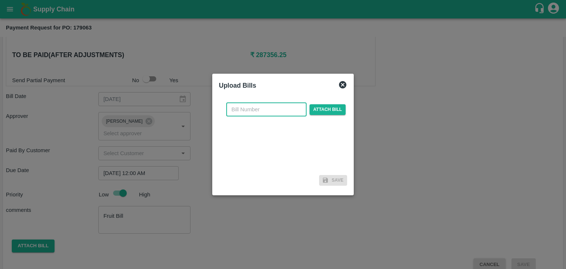
click at [265, 105] on input "text" at bounding box center [266, 109] width 80 height 14
type input "917"
click at [327, 114] on span "Attach bill" at bounding box center [328, 109] width 36 height 11
click at [0, 0] on input "Attach bill" at bounding box center [0, 0] width 0 height 0
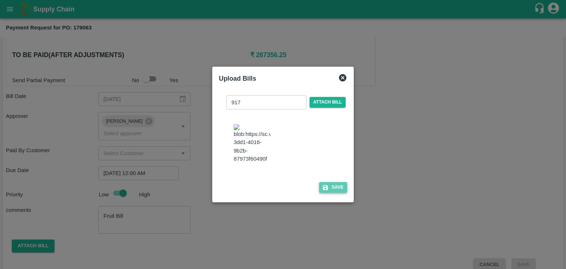
click at [335, 189] on button "Save" at bounding box center [333, 187] width 28 height 11
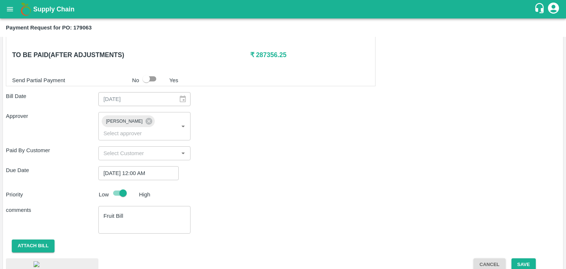
scroll to position [410, 0]
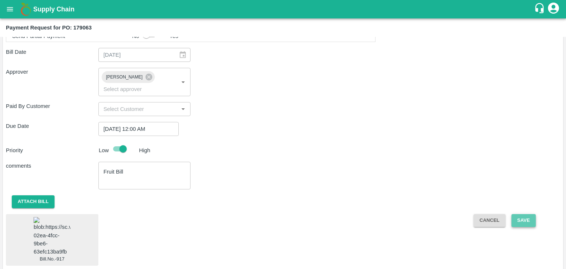
click at [531, 214] on button "Save" at bounding box center [524, 220] width 24 height 13
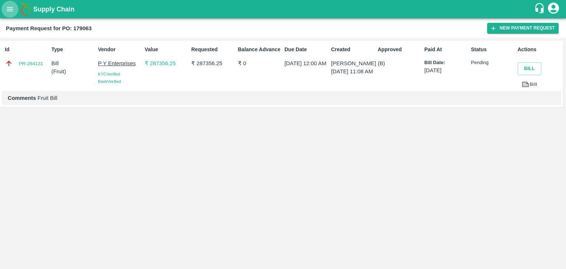
click at [3, 9] on button "open drawer" at bounding box center [9, 9] width 17 height 17
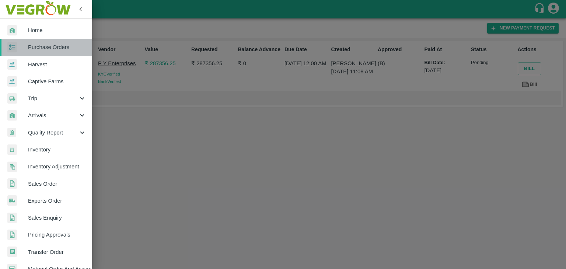
click at [56, 49] on span "Purchase Orders" at bounding box center [57, 47] width 58 height 8
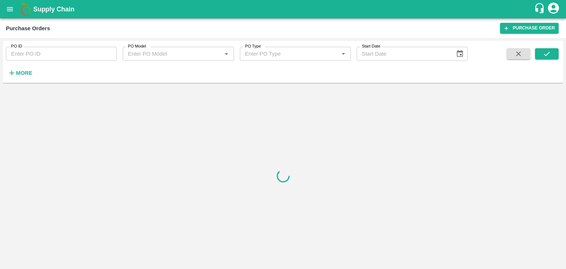
click at [104, 52] on input "PO ID" at bounding box center [61, 54] width 111 height 14
paste input "179241"
type input "179241"
click at [548, 58] on button "submit" at bounding box center [547, 53] width 24 height 11
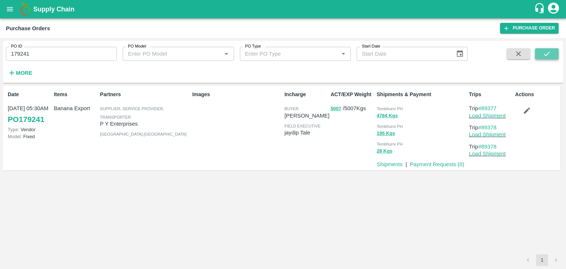
click at [548, 58] on button "submit" at bounding box center [547, 53] width 24 height 11
click at [430, 162] on link "Payment Requests ( 0 )" at bounding box center [437, 164] width 55 height 6
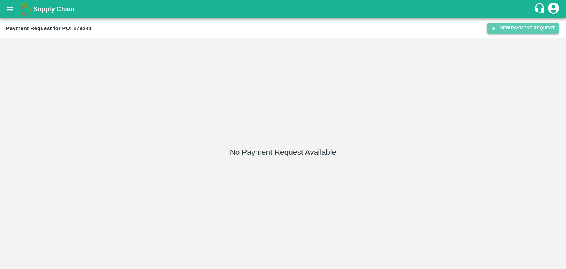
click at [530, 28] on button "New Payment Request" at bounding box center [523, 28] width 72 height 11
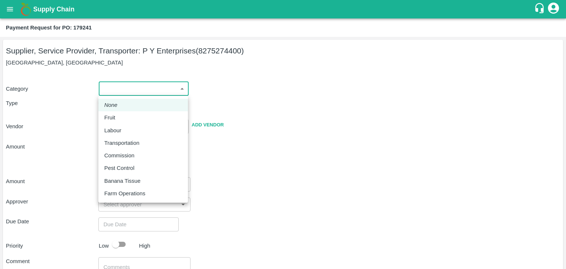
click at [119, 92] on body "Supply Chain Payment Request for PO: 179241 Supplier, Service Provider, Transpo…" at bounding box center [283, 134] width 566 height 269
click at [119, 119] on div "Fruit" at bounding box center [111, 118] width 15 height 8
type input "1"
type input "P Y Enterprises - 8275274400(Supplier, Service Provider, Transporter)"
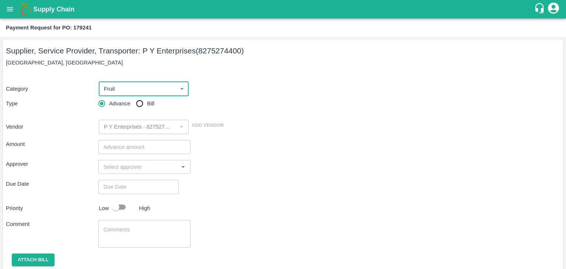
click at [134, 106] on input "Bill" at bounding box center [139, 103] width 15 height 15
radio input "true"
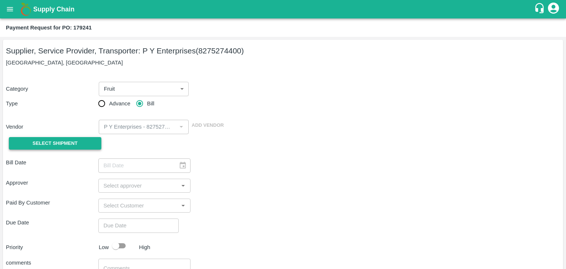
drag, startPoint x: 66, startPoint y: 136, endPoint x: 63, endPoint y: 143, distance: 7.6
click at [63, 143] on div "Select Shipment" at bounding box center [52, 143] width 93 height 19
click at [63, 143] on span "Select Shipment" at bounding box center [54, 143] width 45 height 8
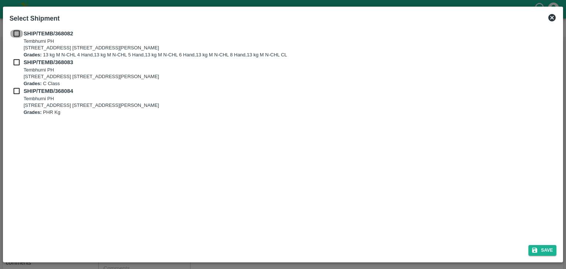
click at [16, 30] on input "checkbox" at bounding box center [17, 33] width 14 height 8
checkbox input "true"
click at [14, 59] on input "checkbox" at bounding box center [17, 62] width 14 height 8
checkbox input "true"
click at [14, 90] on input "checkbox" at bounding box center [17, 91] width 14 height 8
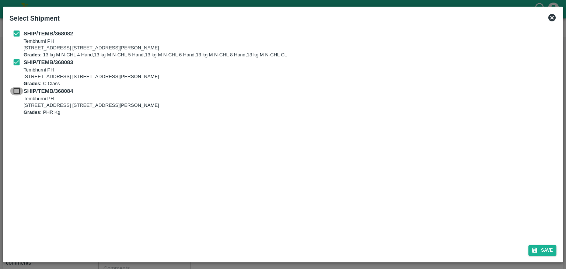
checkbox input "true"
click at [550, 256] on div "Save" at bounding box center [283, 249] width 553 height 20
click at [547, 253] on button "Save" at bounding box center [543, 250] width 28 height 11
type input "[DATE]"
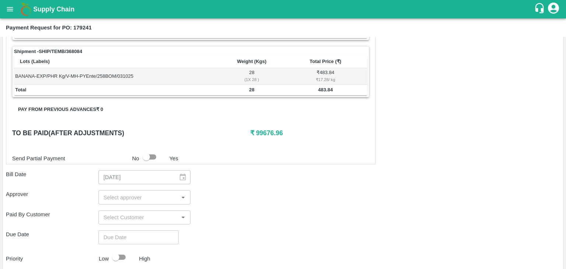
scroll to position [361, 0]
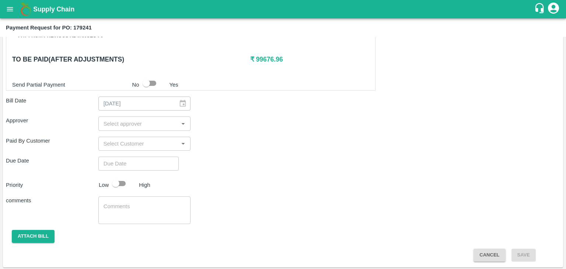
click at [128, 121] on input "input" at bounding box center [139, 124] width 76 height 10
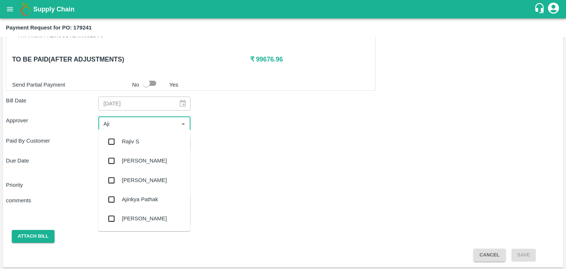
type input "Ajit"
click at [143, 137] on div "[PERSON_NAME]" at bounding box center [144, 141] width 92 height 19
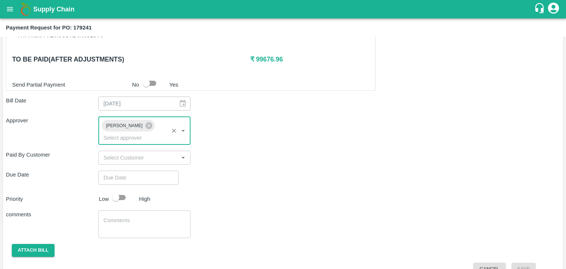
type input "DD/MM/YYYY hh:mm aa"
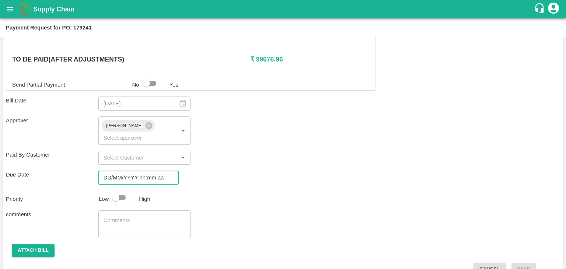
click at [156, 171] on input "DD/MM/YYYY hh:mm aa" at bounding box center [135, 178] width 75 height 14
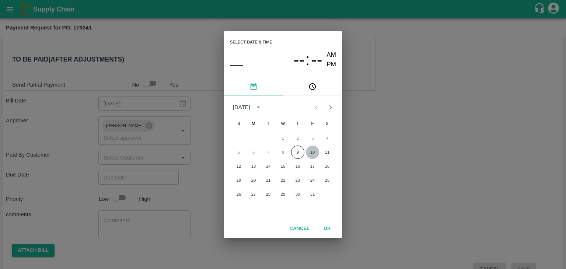
click at [319, 151] on button "10" at bounding box center [312, 152] width 13 height 13
type input "[DATE] 12:00 AM"
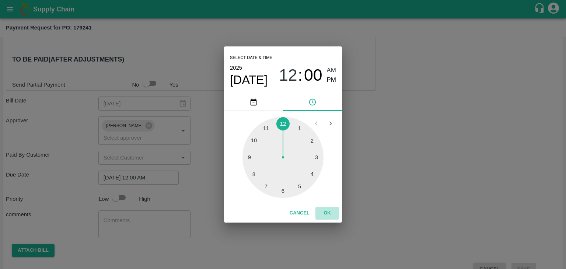
click at [326, 211] on button "OK" at bounding box center [328, 213] width 24 height 13
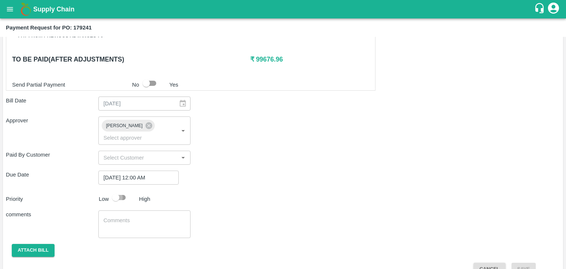
click at [121, 191] on input "checkbox" at bounding box center [116, 198] width 42 height 14
checkbox input "true"
click at [147, 217] on textarea at bounding box center [145, 224] width 82 height 15
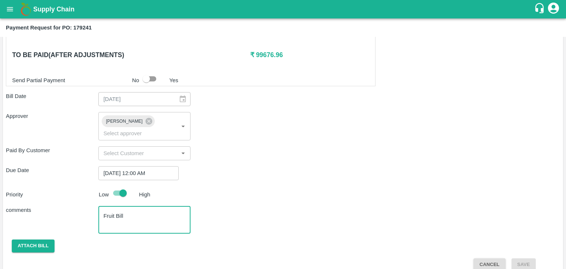
type textarea "Fruit Bill"
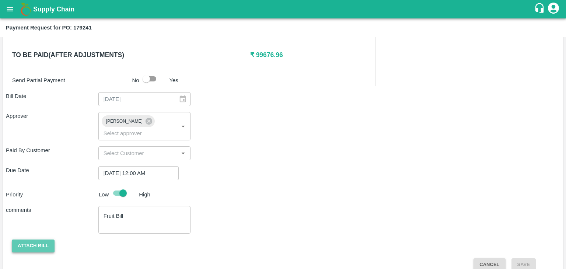
click at [39, 240] on button "Attach bill" at bounding box center [33, 246] width 43 height 13
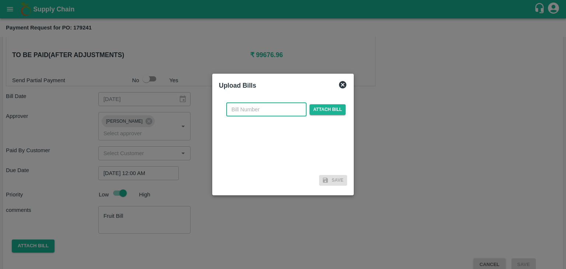
click at [274, 111] on input "text" at bounding box center [266, 109] width 80 height 14
type input "921"
click at [320, 112] on span "Attach bill" at bounding box center [328, 109] width 36 height 11
click at [0, 0] on input "Attach bill" at bounding box center [0, 0] width 0 height 0
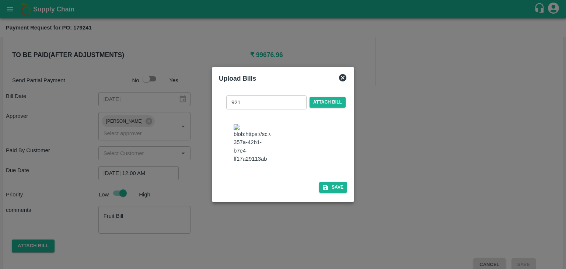
click at [340, 196] on div "921 ​ Attach bill Save" at bounding box center [283, 143] width 128 height 107
click at [335, 191] on button "Save" at bounding box center [333, 187] width 28 height 11
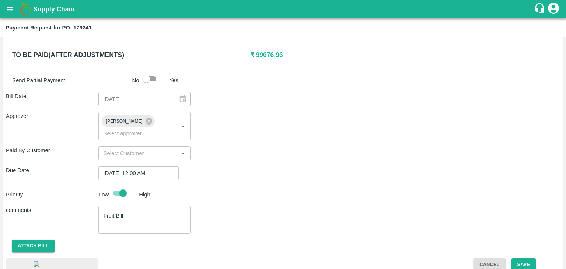
scroll to position [413, 0]
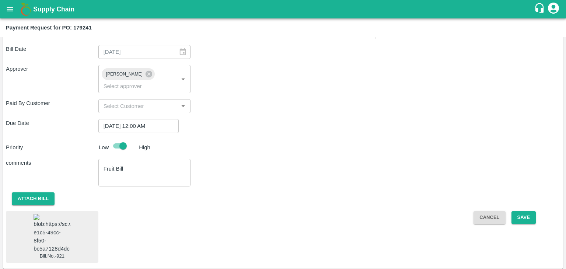
click at [46, 227] on img at bounding box center [52, 233] width 37 height 39
click at [530, 211] on button "Save" at bounding box center [524, 217] width 24 height 13
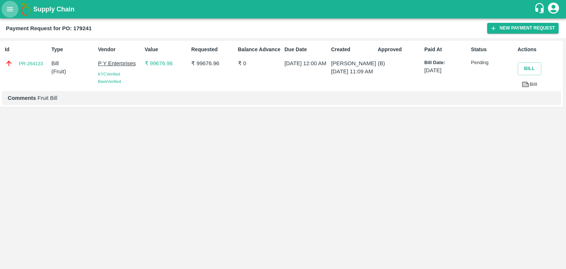
click at [9, 9] on icon "open drawer" at bounding box center [10, 9] width 6 height 4
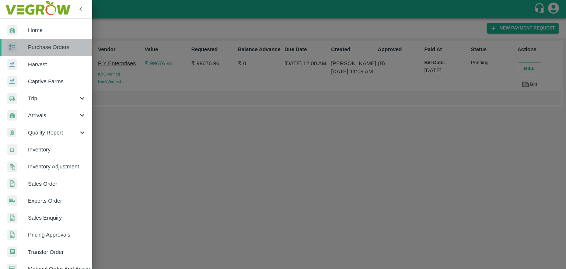
click at [49, 46] on span "Purchase Orders" at bounding box center [57, 47] width 58 height 8
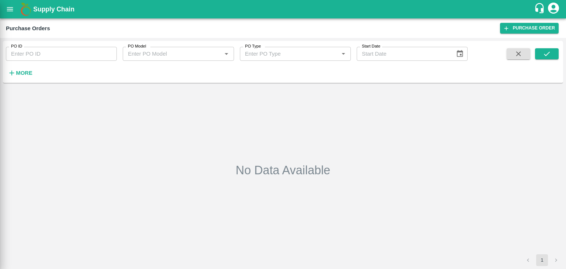
click at [91, 54] on div at bounding box center [283, 134] width 566 height 269
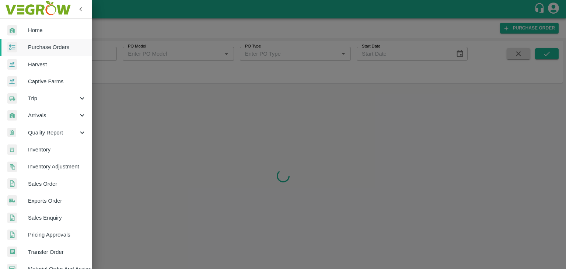
click at [106, 54] on div at bounding box center [283, 134] width 566 height 269
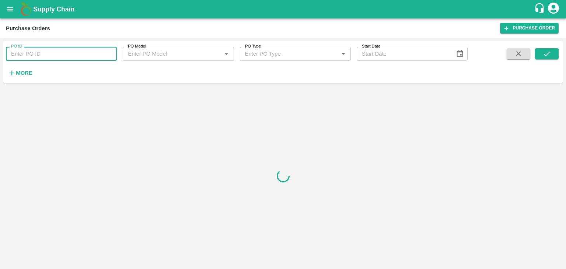
click at [110, 52] on input "PO ID" at bounding box center [61, 54] width 111 height 14
paste input "179299"
type input "179299"
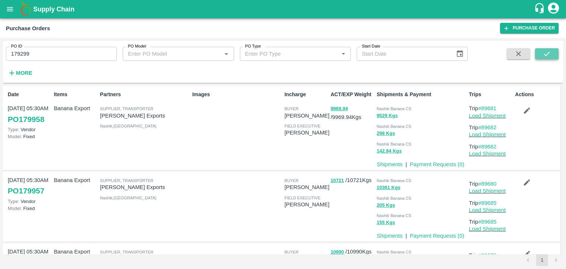
click at [556, 53] on button "submit" at bounding box center [547, 53] width 24 height 11
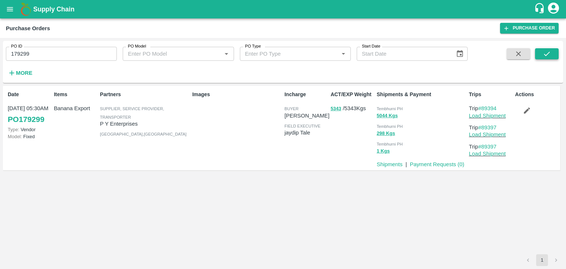
click at [556, 53] on button "submit" at bounding box center [547, 53] width 24 height 11
click at [439, 161] on link "Payment Requests ( 0 )" at bounding box center [437, 164] width 55 height 6
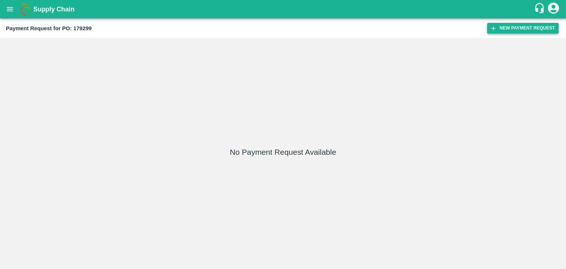
click at [526, 32] on button "New Payment Request" at bounding box center [523, 28] width 72 height 11
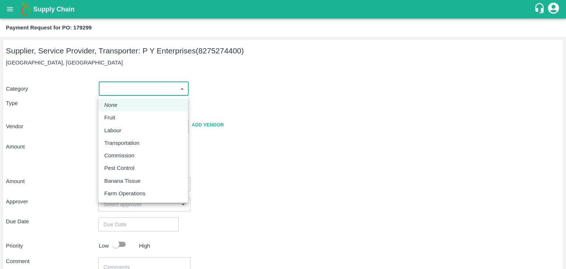
click at [116, 90] on body "Supply Chain Payment Request for PO: 179299 Supplier, Service Provider, Transpo…" at bounding box center [283, 134] width 566 height 269
click at [128, 114] on ul "None Fruit Labour Transportation Commission Pest Control Banana Tissue Farm Ope…" at bounding box center [143, 149] width 90 height 107
click at [128, 114] on div "Fruit" at bounding box center [143, 118] width 78 height 8
type input "1"
type input "P Y Enterprises - 8275274400(Supplier, Service Provider, Transporter)"
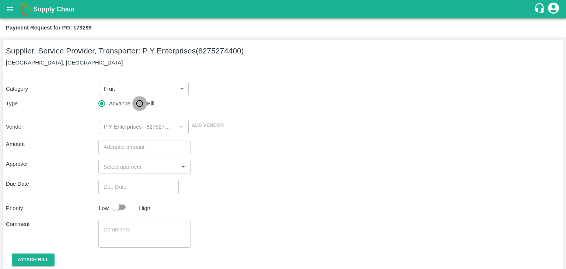
click at [141, 105] on input "Bill" at bounding box center [139, 103] width 15 height 15
radio input "true"
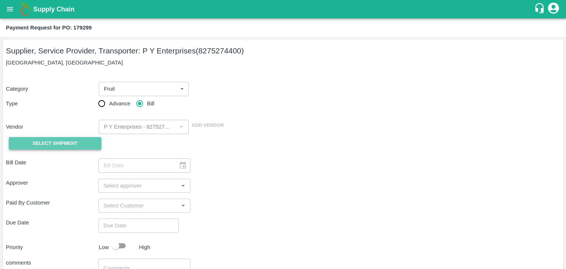
click at [58, 143] on span "Select Shipment" at bounding box center [54, 143] width 45 height 8
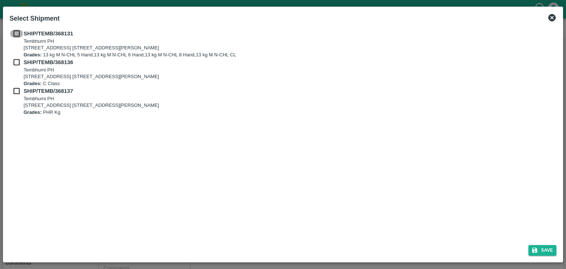
click at [15, 30] on input "checkbox" at bounding box center [17, 33] width 14 height 8
checkbox input "true"
click at [17, 64] on input "checkbox" at bounding box center [17, 62] width 14 height 8
checkbox input "true"
click at [15, 93] on input "checkbox" at bounding box center [17, 91] width 14 height 8
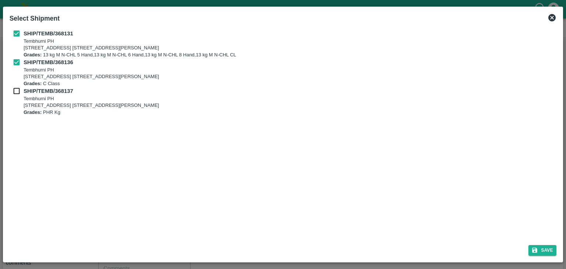
checkbox input "true"
click at [544, 249] on button "Save" at bounding box center [543, 250] width 28 height 11
type input "04/10/2025"
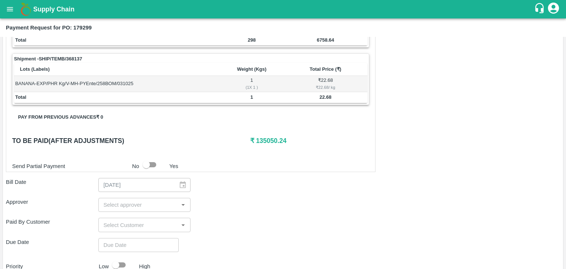
scroll to position [345, 0]
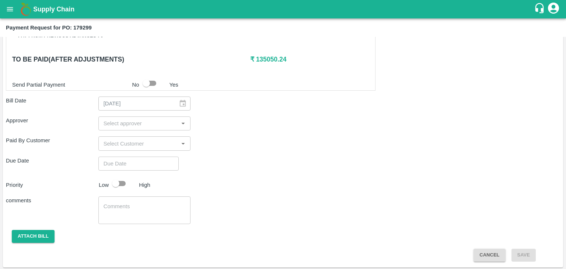
click at [153, 120] on input "input" at bounding box center [139, 124] width 76 height 10
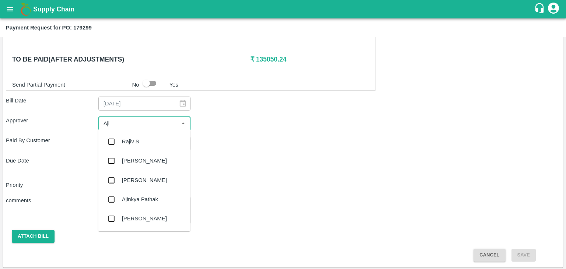
type input "Ajit"
click at [149, 138] on div "[PERSON_NAME]" at bounding box center [144, 141] width 92 height 19
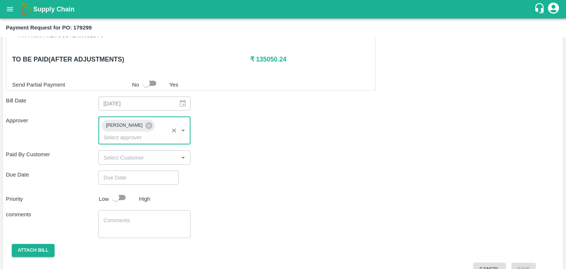
type input "DD/MM/YYYY hh:mm aa"
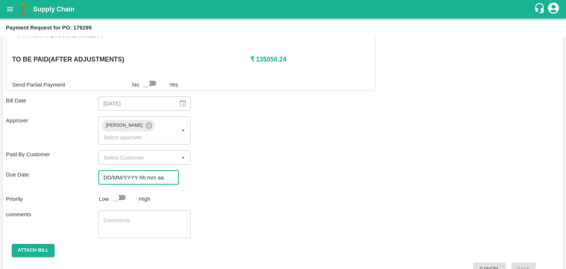
click at [162, 171] on input "DD/MM/YYYY hh:mm aa" at bounding box center [135, 178] width 75 height 14
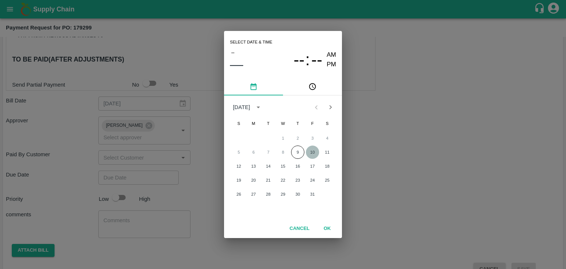
click at [310, 149] on button "10" at bounding box center [312, 152] width 13 height 13
type input "10/10/2025 12:00 AM"
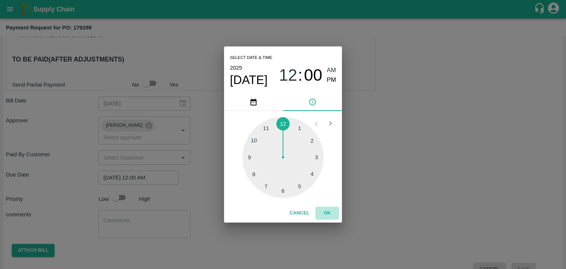
click at [329, 215] on button "OK" at bounding box center [328, 213] width 24 height 13
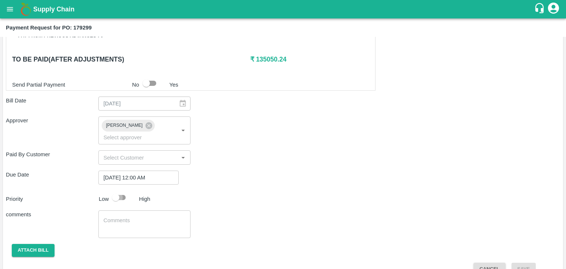
click at [115, 191] on input "checkbox" at bounding box center [116, 198] width 42 height 14
checkbox input "true"
click at [152, 217] on textarea at bounding box center [145, 224] width 82 height 15
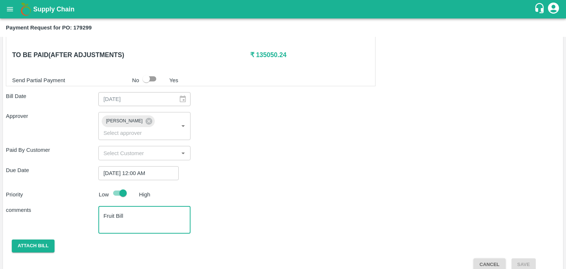
type textarea "Fruit Bill"
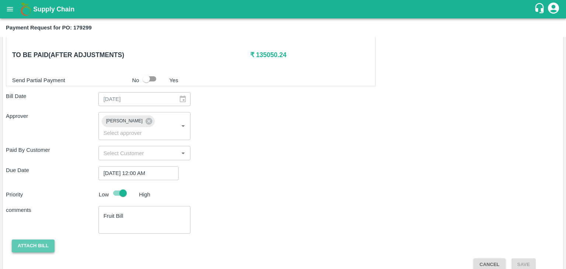
click at [32, 240] on button "Attach bill" at bounding box center [33, 246] width 43 height 13
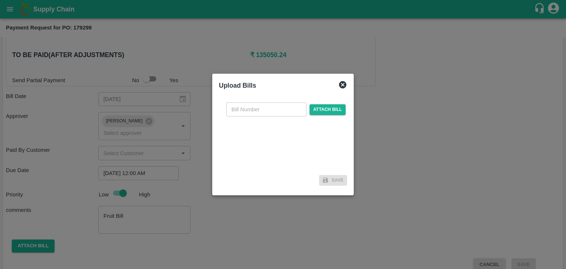
click at [248, 115] on input "text" at bounding box center [266, 109] width 80 height 14
type input "923"
click at [322, 107] on span "Attach bill" at bounding box center [328, 109] width 36 height 11
click at [0, 0] on input "Attach bill" at bounding box center [0, 0] width 0 height 0
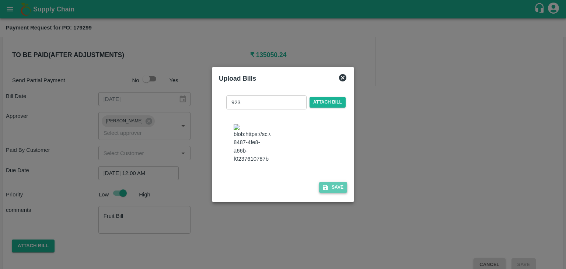
click at [338, 193] on button "Save" at bounding box center [333, 187] width 28 height 11
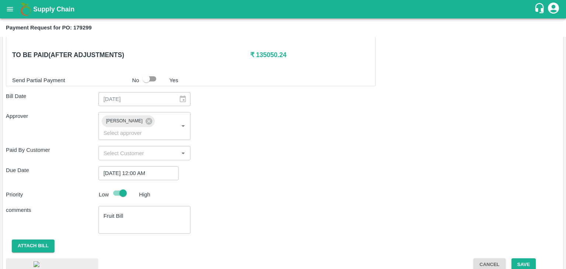
scroll to position [398, 0]
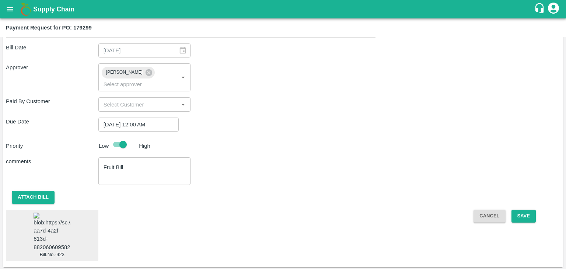
click at [60, 222] on img at bounding box center [52, 232] width 37 height 39
click at [525, 210] on button "Save" at bounding box center [524, 216] width 24 height 13
click at [531, 210] on button "Save" at bounding box center [524, 216] width 24 height 13
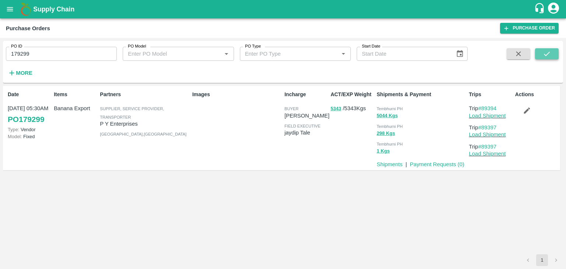
click at [544, 54] on icon "submit" at bounding box center [547, 54] width 8 height 8
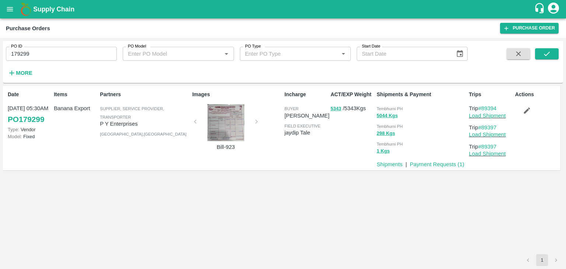
click at [53, 52] on input "179299" at bounding box center [61, 54] width 111 height 14
paste input "text"
click at [53, 52] on input "179299" at bounding box center [61, 54] width 111 height 14
type input "179429"
click at [550, 55] on icon "submit" at bounding box center [547, 54] width 8 height 8
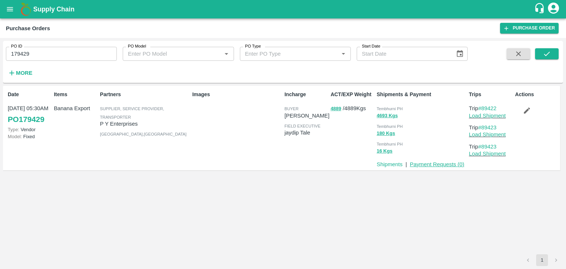
click at [431, 164] on link "Payment Requests ( 0 )" at bounding box center [437, 164] width 55 height 6
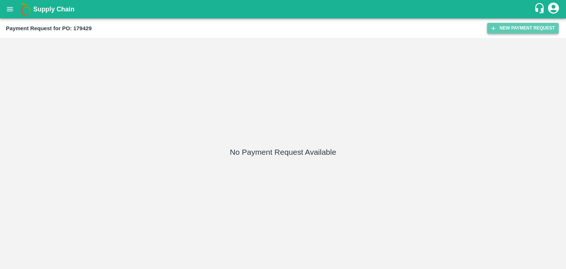
click at [521, 27] on button "New Payment Request" at bounding box center [523, 28] width 72 height 11
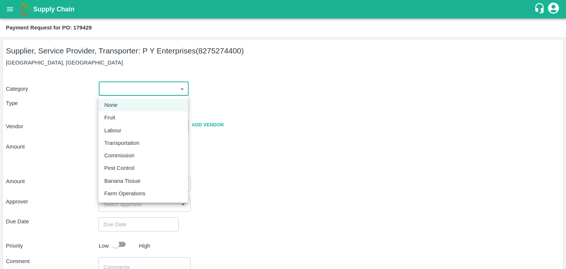
click at [107, 87] on body "Supply Chain Payment Request for PO: 179429 Supplier, Service Provider, Transpo…" at bounding box center [283, 134] width 566 height 269
click at [119, 121] on div "Fruit" at bounding box center [143, 118] width 78 height 8
type input "1"
type input "P Y Enterprises - 8275274400(Supplier, Service Provider, Transporter)"
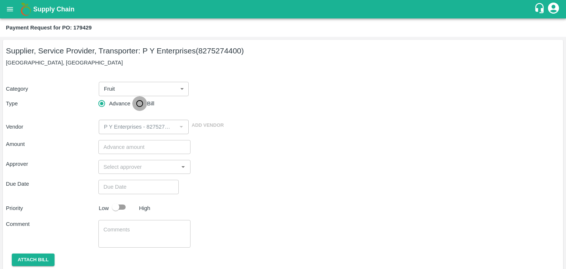
click at [134, 108] on input "Bill" at bounding box center [139, 103] width 15 height 15
radio input "true"
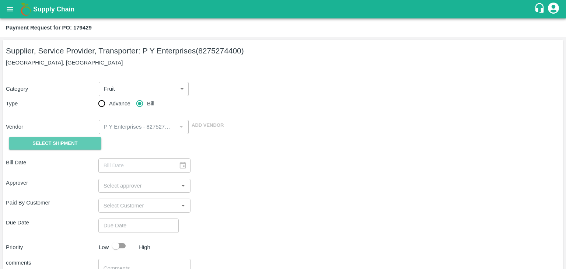
click at [66, 142] on span "Select Shipment" at bounding box center [54, 143] width 45 height 8
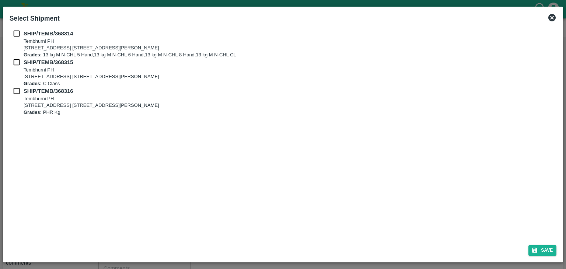
click at [14, 32] on input "checkbox" at bounding box center [17, 33] width 14 height 8
checkbox input "true"
click at [15, 60] on input "checkbox" at bounding box center [17, 62] width 14 height 8
checkbox input "true"
click at [17, 96] on div "SHIP/TEMB/368316 Tembhurni PH Tembhurni PH 205, PLOT NO. E-5, YASHSHREE INDUSTR…" at bounding box center [283, 101] width 547 height 29
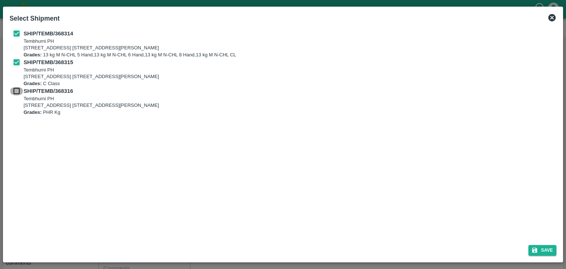
click at [17, 93] on input "checkbox" at bounding box center [17, 91] width 14 height 8
checkbox input "true"
click at [538, 245] on button "Save" at bounding box center [543, 250] width 28 height 11
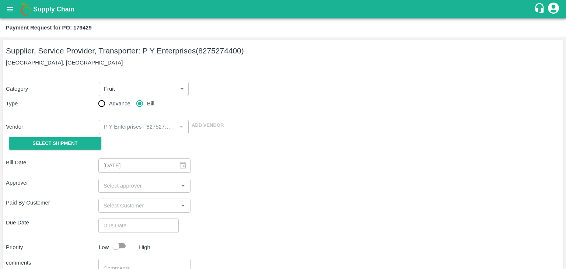
type input "04/10/2025"
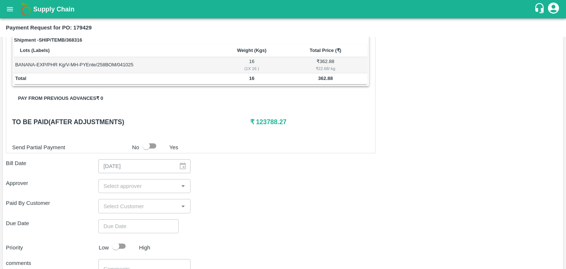
scroll to position [345, 0]
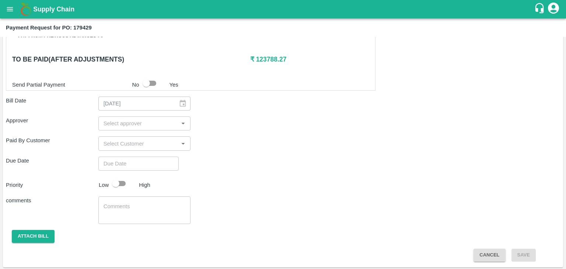
click at [149, 125] on input "input" at bounding box center [139, 124] width 76 height 10
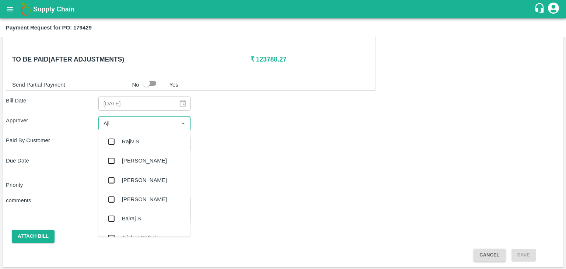
type input "Ajit"
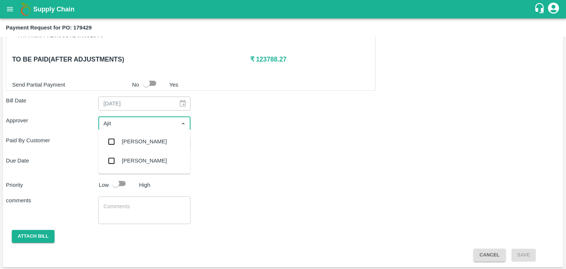
click at [149, 140] on div "[PERSON_NAME]" at bounding box center [144, 141] width 92 height 19
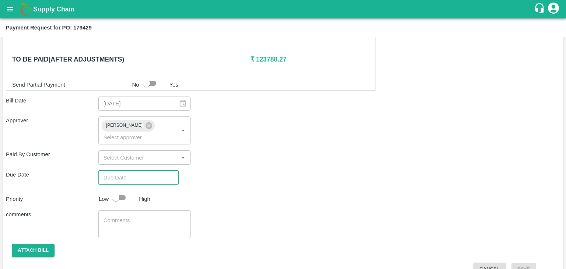
type input "DD/MM/YYYY hh:mm aa"
click at [155, 171] on input "DD/MM/YYYY hh:mm aa" at bounding box center [135, 178] width 75 height 14
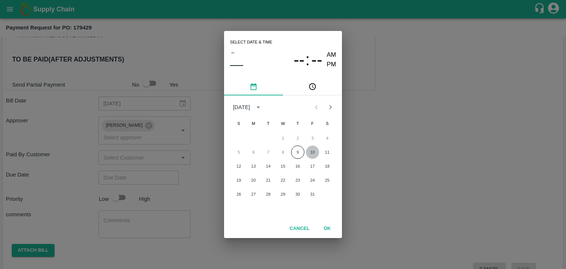
click at [308, 152] on button "10" at bounding box center [312, 152] width 13 height 13
type input "10/10/2025 12:00 AM"
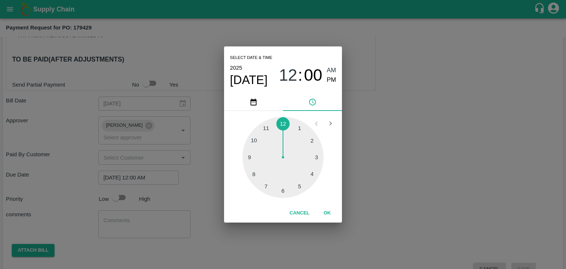
click at [321, 206] on div "Cancel OK" at bounding box center [283, 213] width 118 height 19
click at [328, 213] on button "OK" at bounding box center [328, 213] width 24 height 13
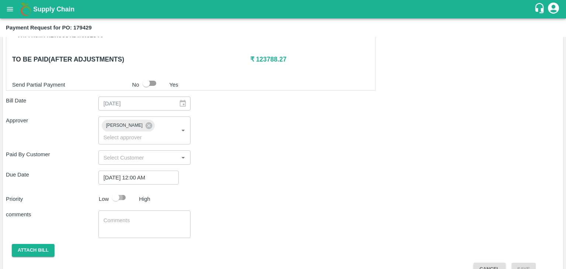
click at [122, 191] on input "checkbox" at bounding box center [116, 198] width 42 height 14
checkbox input "true"
click at [155, 217] on textarea at bounding box center [145, 224] width 82 height 15
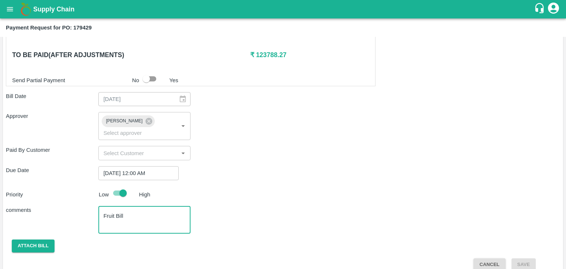
type textarea "Fruit Bill"
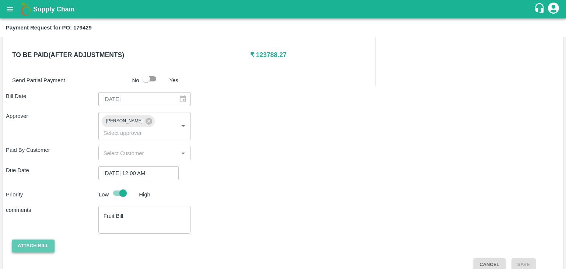
click at [26, 240] on button "Attach bill" at bounding box center [33, 246] width 43 height 13
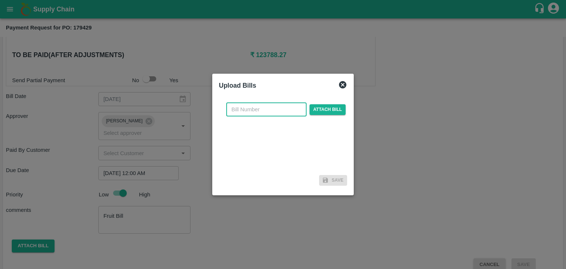
click at [268, 111] on input "text" at bounding box center [266, 109] width 80 height 14
type input "925"
click at [327, 110] on span "Attach bill" at bounding box center [328, 109] width 36 height 11
click at [0, 0] on input "Attach bill" at bounding box center [0, 0] width 0 height 0
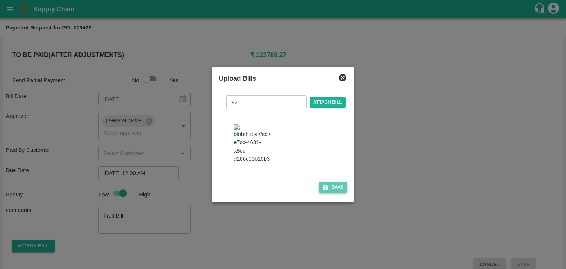
click at [341, 193] on button "Save" at bounding box center [333, 187] width 28 height 11
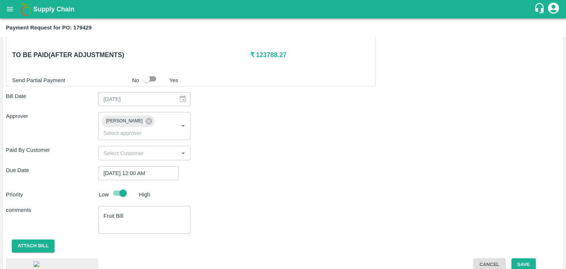
scroll to position [397, 0]
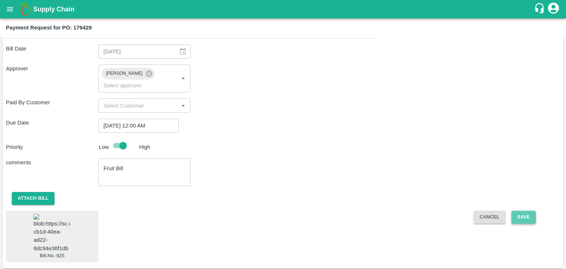
click at [522, 211] on button "Save" at bounding box center [524, 217] width 24 height 13
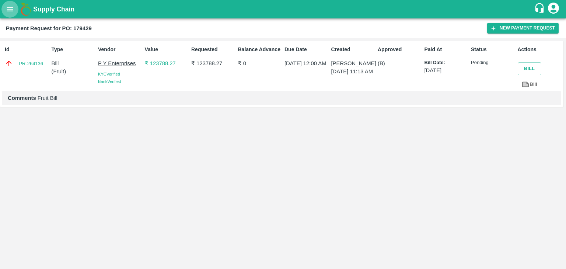
click at [10, 10] on icon "open drawer" at bounding box center [10, 9] width 8 height 8
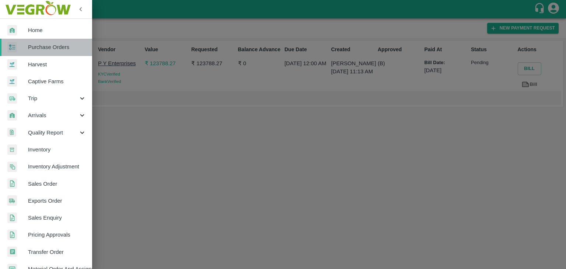
click at [52, 50] on span "Purchase Orders" at bounding box center [57, 47] width 58 height 8
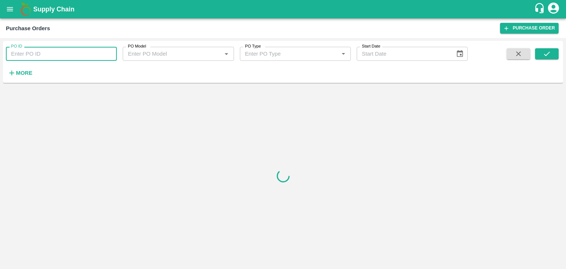
click at [107, 51] on input "PO ID" at bounding box center [61, 54] width 111 height 14
paste input "179481"
type input "179481"
click at [548, 53] on icon "submit" at bounding box center [547, 54] width 6 height 4
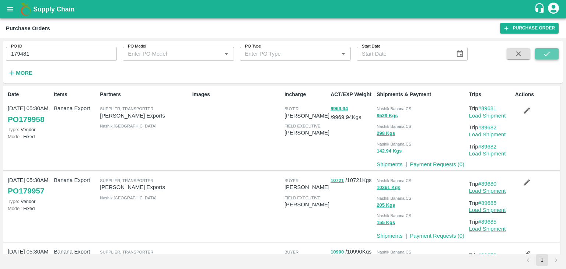
click at [548, 53] on icon "submit" at bounding box center [547, 54] width 6 height 4
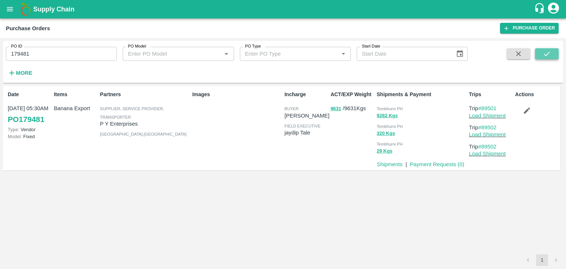
click at [548, 53] on icon "submit" at bounding box center [547, 54] width 6 height 4
click at [432, 166] on link "Payment Requests ( 0 )" at bounding box center [437, 164] width 55 height 6
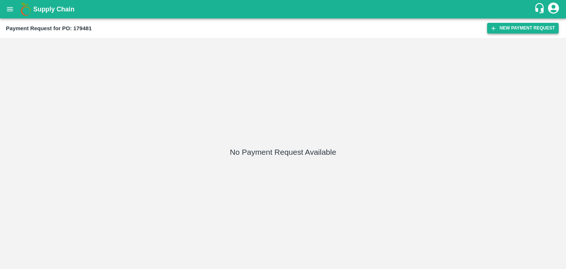
click at [517, 29] on button "New Payment Request" at bounding box center [523, 28] width 72 height 11
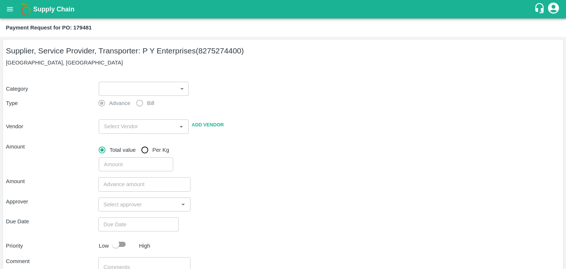
click at [125, 87] on body "Supply Chain Payment Request for PO: 179481 Supplier, Service Provider, Transpo…" at bounding box center [283, 134] width 566 height 269
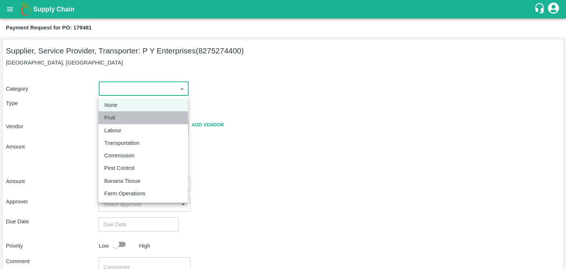
click at [120, 115] on div "Fruit" at bounding box center [143, 118] width 78 height 8
type input "1"
type input "P Y Enterprises - 8275274400(Supplier, Service Provider, Transporter)"
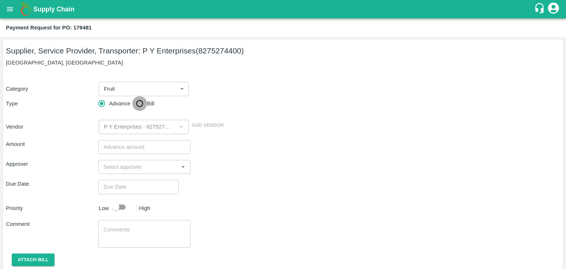
click at [142, 103] on input "Bill" at bounding box center [139, 103] width 15 height 15
radio input "true"
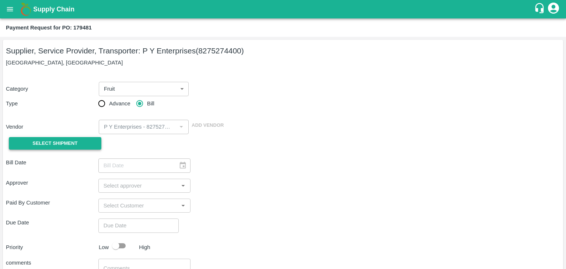
click at [69, 143] on span "Select Shipment" at bounding box center [54, 143] width 45 height 8
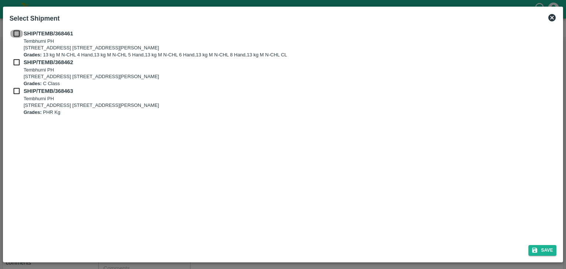
click at [17, 36] on input "checkbox" at bounding box center [17, 33] width 14 height 8
checkbox input "true"
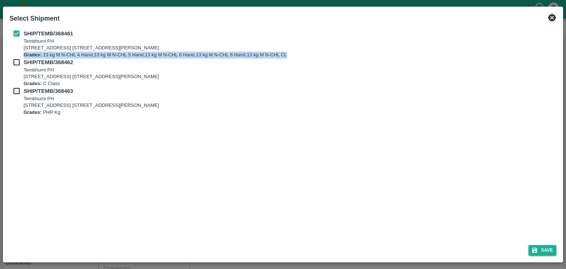
drag, startPoint x: 16, startPoint y: 57, endPoint x: 16, endPoint y: 62, distance: 5.2
click at [16, 62] on div "SHIP/TEMB/368461 [STREET_ADDRESS] E-5, YASHSHREE INDUSTRIES, M.I.D.C., A/P TEMB…" at bounding box center [283, 72] width 547 height 86
click at [16, 62] on input "checkbox" at bounding box center [17, 62] width 14 height 8
checkbox input "true"
click at [13, 94] on input "checkbox" at bounding box center [17, 91] width 14 height 8
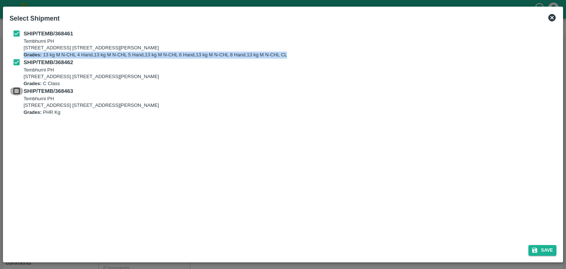
checkbox input "true"
click at [552, 252] on button "Save" at bounding box center [543, 250] width 28 height 11
type input "[DATE]"
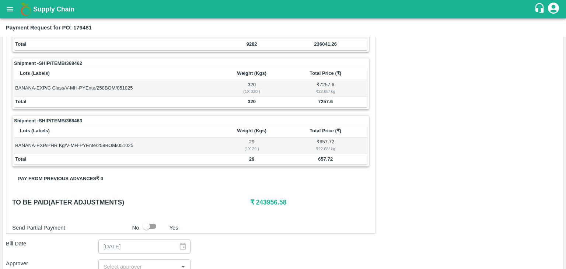
scroll to position [361, 0]
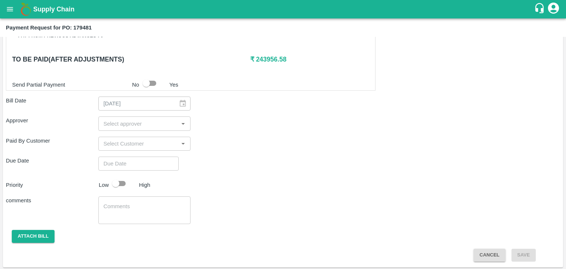
click at [131, 123] on input "input" at bounding box center [139, 124] width 76 height 10
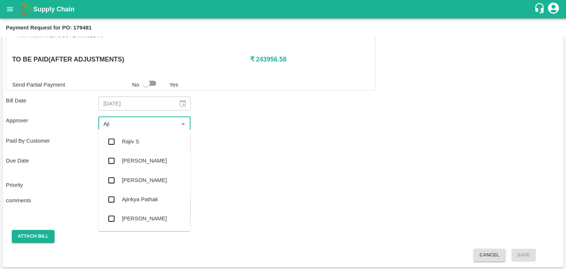
type input "Ajit"
click at [140, 135] on div "[PERSON_NAME]" at bounding box center [144, 141] width 92 height 19
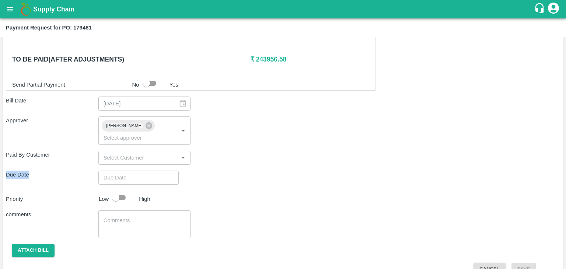
drag, startPoint x: 151, startPoint y: 154, endPoint x: 158, endPoint y: 163, distance: 11.8
click at [158, 163] on div "Shipment - SHIP/TEMB/368461 Lots (Labels) Weight (Kgs) Total Price (₹) BANANA-E…" at bounding box center [283, 33] width 554 height 484
type input "DD/MM/YYYY hh:mm aa"
click at [158, 171] on input "DD/MM/YYYY hh:mm aa" at bounding box center [135, 178] width 75 height 14
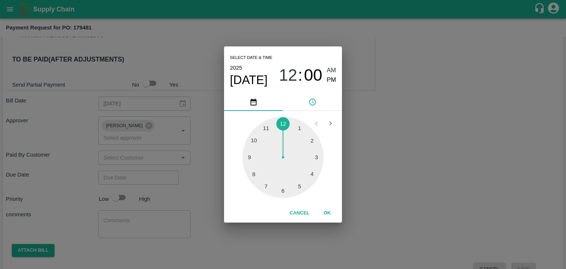
type input "[DATE] 12:00 AM"
click at [336, 211] on button "OK" at bounding box center [328, 213] width 24 height 13
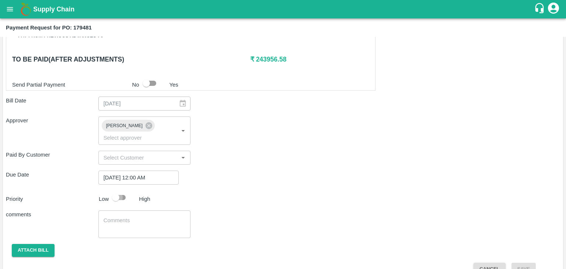
click at [118, 191] on input "checkbox" at bounding box center [116, 198] width 42 height 14
checkbox input "true"
click at [136, 217] on textarea at bounding box center [145, 224] width 82 height 15
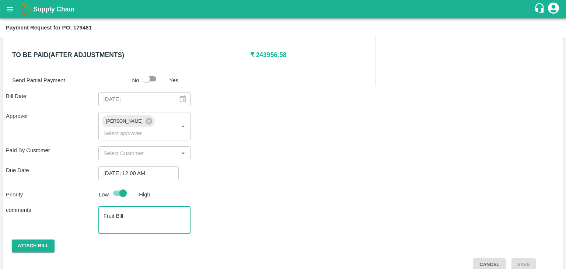
type textarea "Fruit Bill"
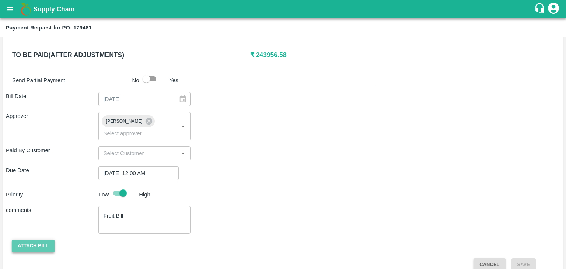
click at [33, 240] on button "Attach bill" at bounding box center [33, 246] width 43 height 13
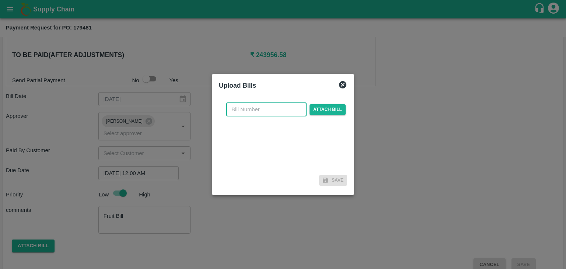
click at [273, 105] on input "text" at bounding box center [266, 109] width 80 height 14
type input "927"
click at [321, 107] on span "Attach bill" at bounding box center [328, 109] width 36 height 11
click at [0, 0] on input "Attach bill" at bounding box center [0, 0] width 0 height 0
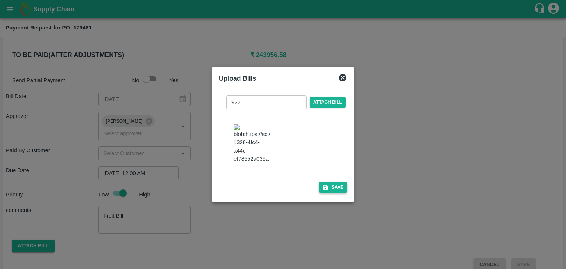
click at [326, 189] on icon "button" at bounding box center [325, 187] width 7 height 7
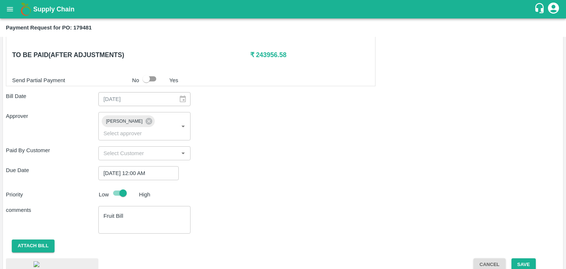
scroll to position [412, 0]
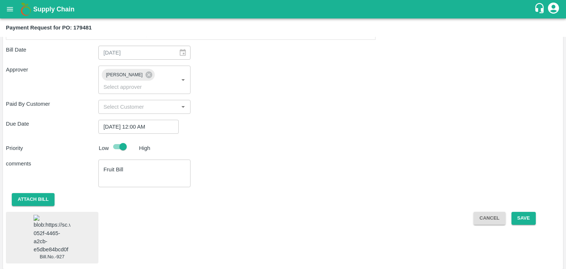
click at [58, 230] on img at bounding box center [52, 234] width 37 height 39
click at [516, 212] on button "Save" at bounding box center [524, 218] width 24 height 13
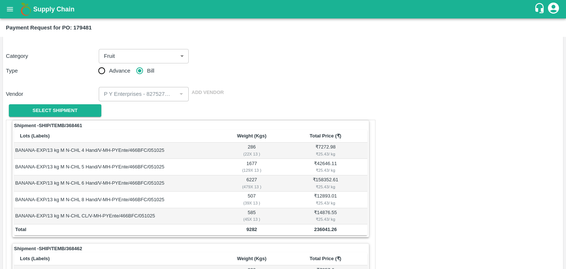
scroll to position [0, 0]
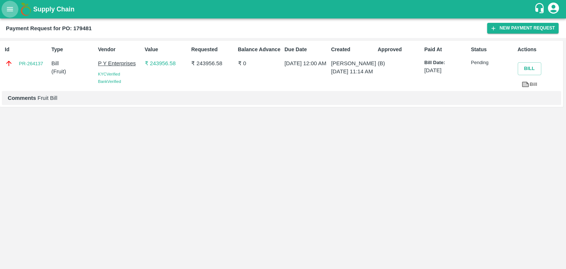
click at [10, 6] on icon "open drawer" at bounding box center [10, 9] width 8 height 8
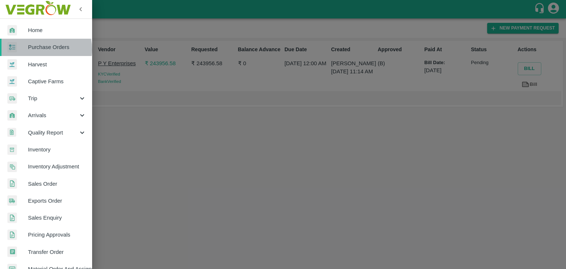
click at [39, 49] on span "Purchase Orders" at bounding box center [57, 47] width 58 height 8
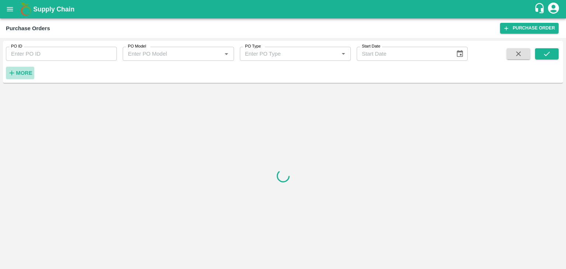
click at [23, 72] on strong "More" at bounding box center [24, 73] width 17 height 6
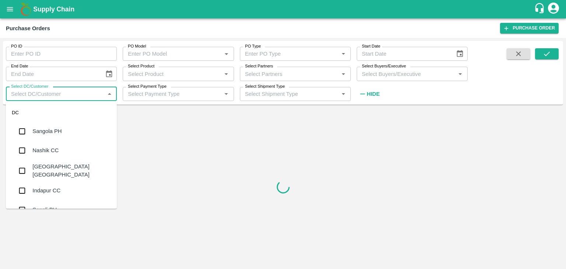
click at [78, 95] on input "Select DC/Customer" at bounding box center [55, 94] width 94 height 10
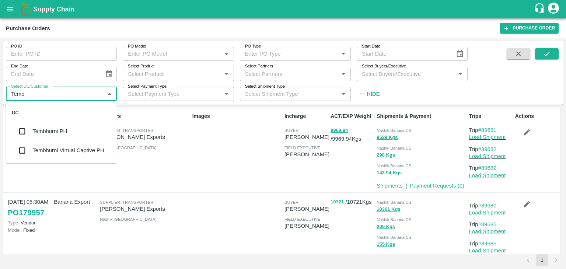
type input "Tembh"
click at [70, 129] on div "Tembhurni PH" at bounding box center [61, 131] width 111 height 19
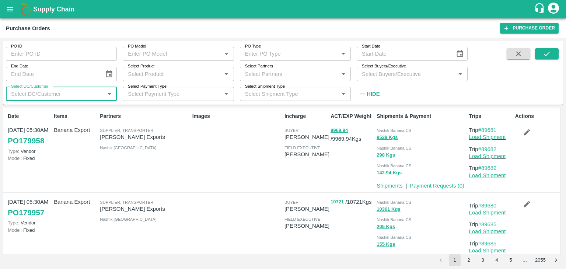
click at [60, 93] on input "Select DC/Customer" at bounding box center [55, 94] width 94 height 10
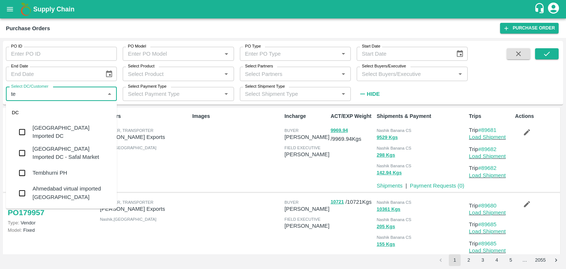
type input "tem"
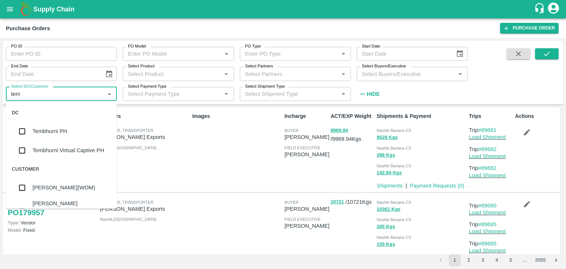
click at [67, 130] on div "Tembhurni PH" at bounding box center [61, 131] width 111 height 19
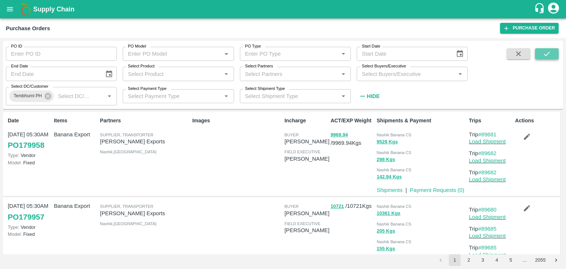
click at [543, 52] on icon "submit" at bounding box center [547, 54] width 8 height 8
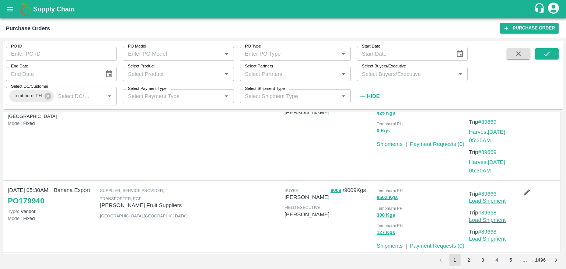
scroll to position [148, 0]
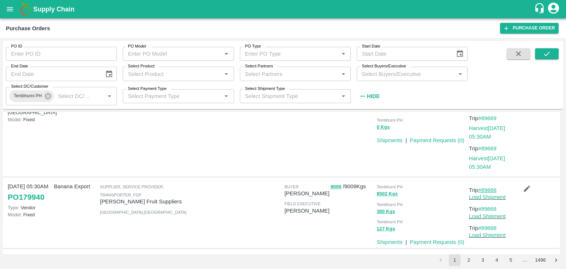
click at [492, 189] on link "#89666" at bounding box center [488, 190] width 18 height 6
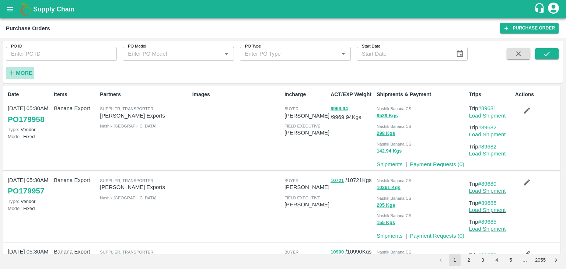
click at [21, 71] on strong "More" at bounding box center [24, 73] width 17 height 6
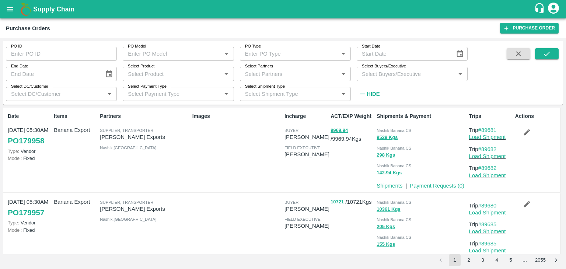
click at [94, 94] on input "Select DC/Customer" at bounding box center [55, 94] width 94 height 10
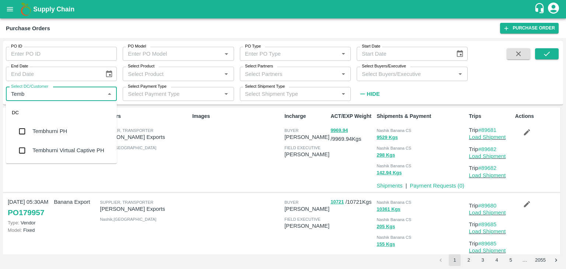
type input "Tembh"
click at [68, 124] on div "Tembhurni PH" at bounding box center [61, 131] width 111 height 19
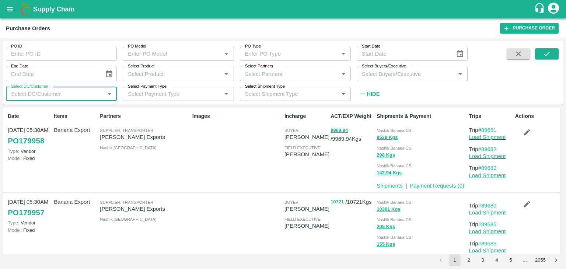
click at [83, 91] on input "Select DC/Customer" at bounding box center [55, 94] width 94 height 10
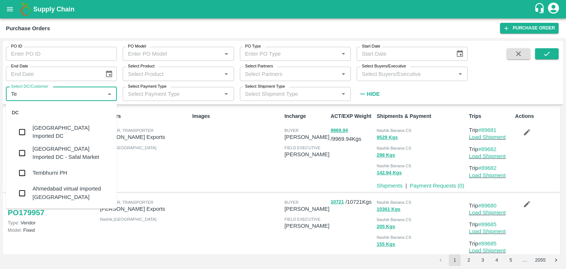
type input "Tem"
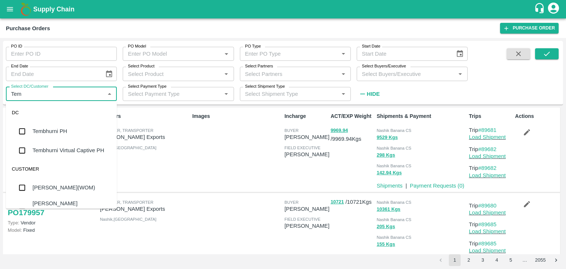
click at [63, 133] on div "Tembhurni PH" at bounding box center [49, 131] width 35 height 8
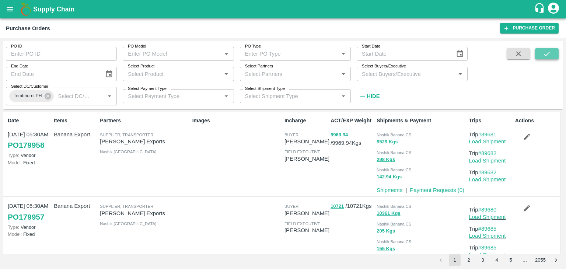
click at [547, 56] on icon "submit" at bounding box center [547, 54] width 8 height 8
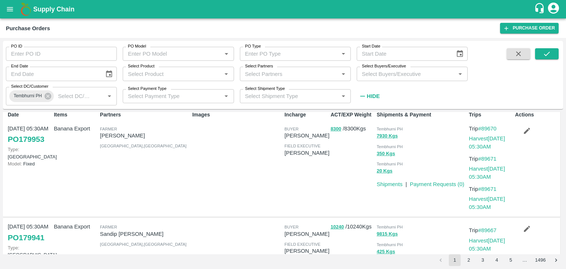
scroll to position [6, 0]
click at [488, 129] on link "#89670" at bounding box center [488, 129] width 18 height 6
